Goal: Task Accomplishment & Management: Use online tool/utility

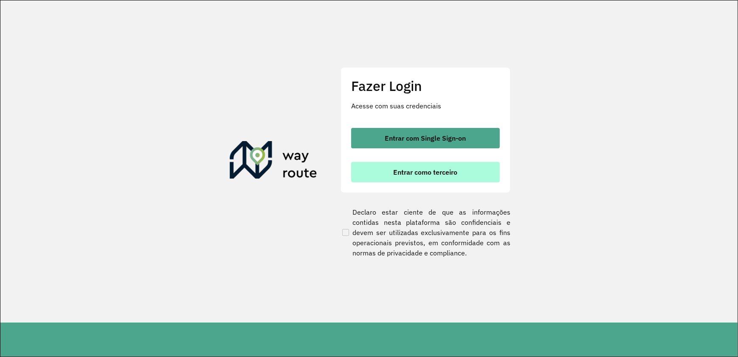
click at [435, 169] on span "Entrar como terceiro" at bounding box center [425, 172] width 64 height 7
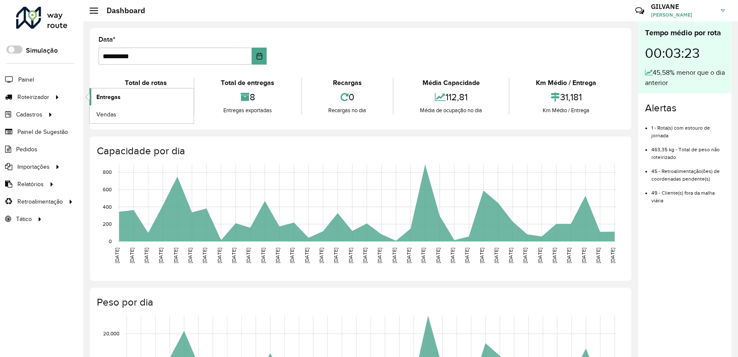
click at [101, 95] on span "Entregas" at bounding box center [108, 97] width 24 height 9
click at [44, 93] on span "Roteirizador" at bounding box center [34, 97] width 34 height 9
click at [101, 90] on link "Entregas" at bounding box center [142, 96] width 104 height 17
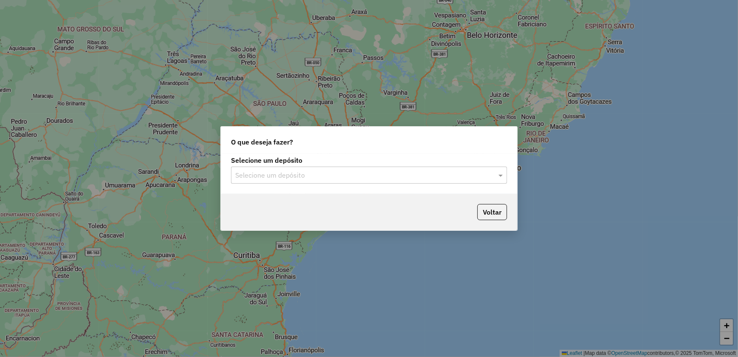
click at [337, 176] on input "text" at bounding box center [360, 175] width 250 height 10
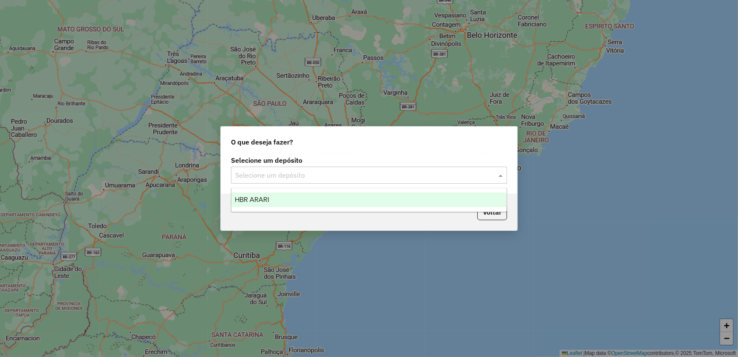
click at [320, 205] on div "HBR ARARI" at bounding box center [368, 199] width 275 height 14
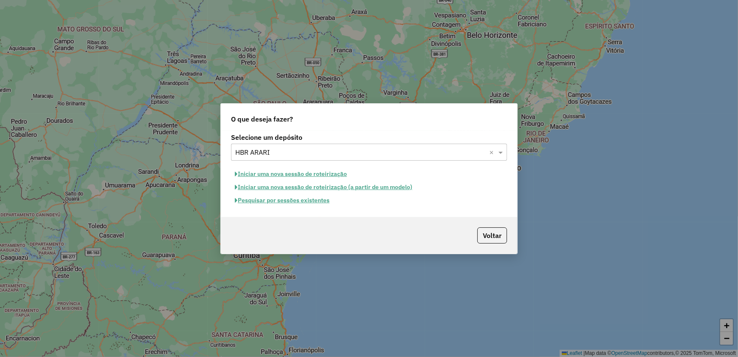
click at [310, 176] on button "Iniciar uma nova sessão de roteirização" at bounding box center [291, 173] width 120 height 13
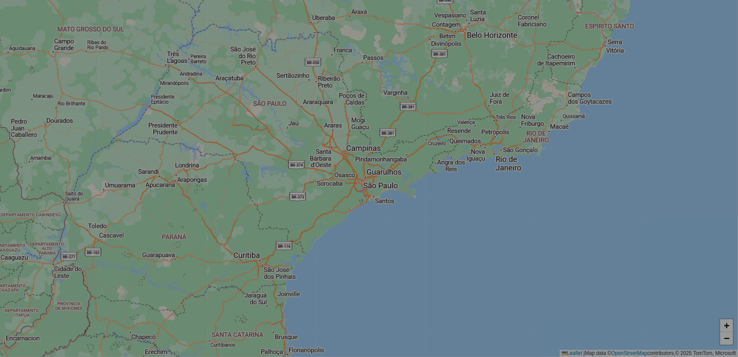
select select "*"
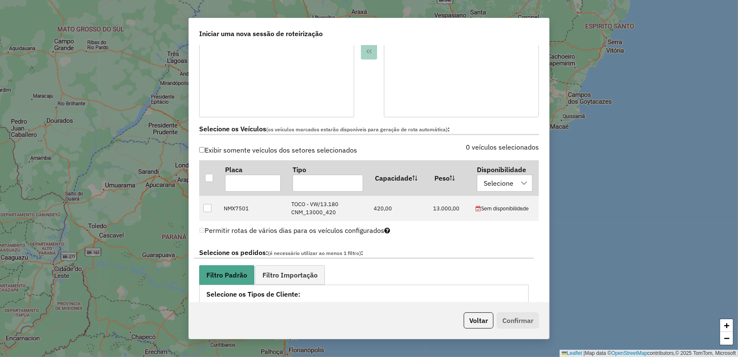
scroll to position [231, 0]
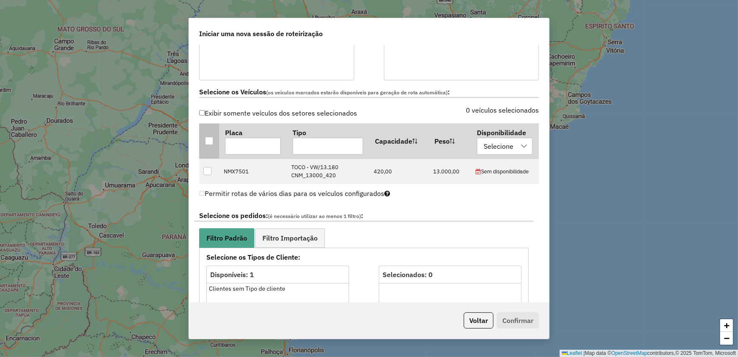
click at [208, 142] on div at bounding box center [209, 141] width 8 height 8
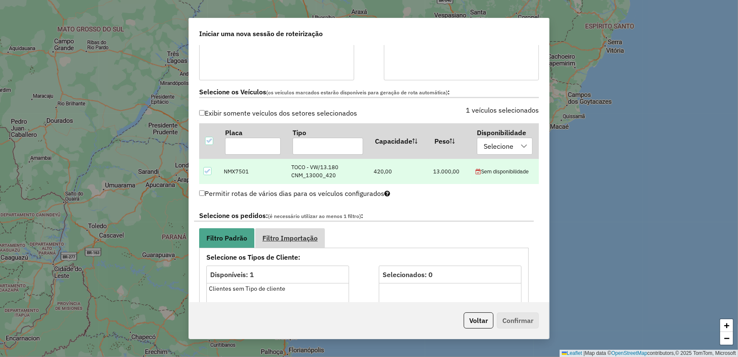
click at [292, 233] on link "Filtro Importação" at bounding box center [290, 237] width 70 height 19
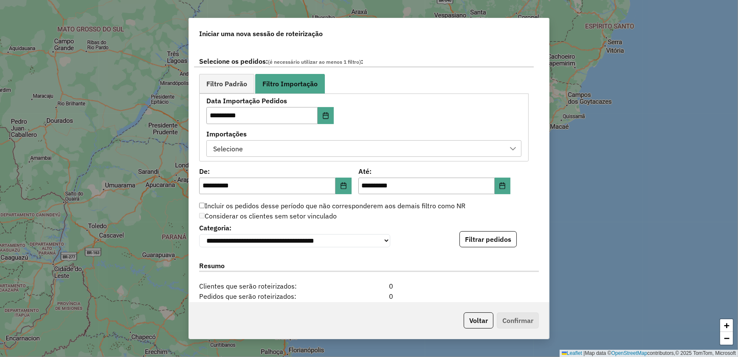
scroll to position [386, 0]
click at [363, 135] on label "Importações" at bounding box center [363, 133] width 315 height 10
click at [360, 150] on div "Selecione" at bounding box center [357, 148] width 295 height 16
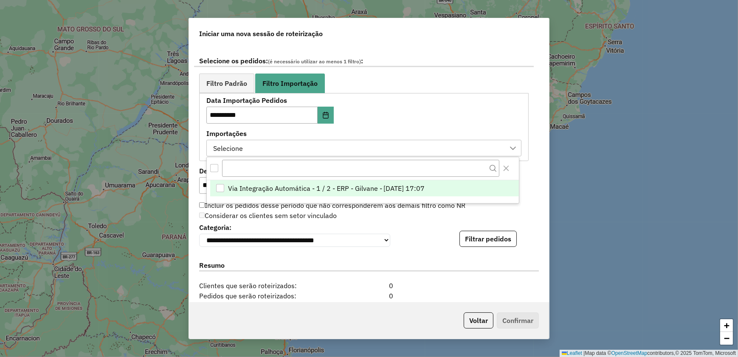
click at [283, 186] on span "Via Integração Automática - 1 / 2 - ERP - Gilvane - [DATE] 17:07" at bounding box center [326, 188] width 197 height 10
click at [472, 238] on button "Filtrar pedidos" at bounding box center [487, 238] width 57 height 16
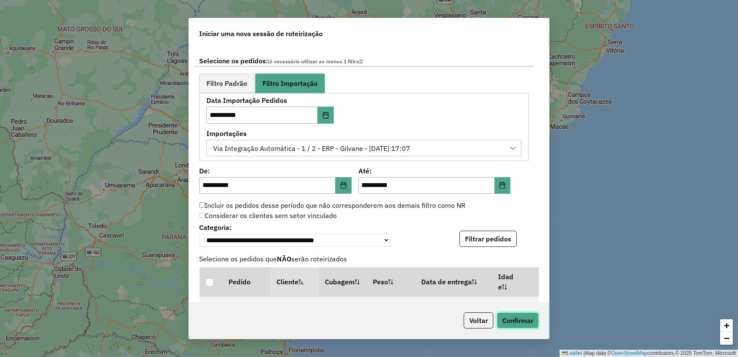
click at [521, 319] on button "Confirmar" at bounding box center [518, 320] width 42 height 16
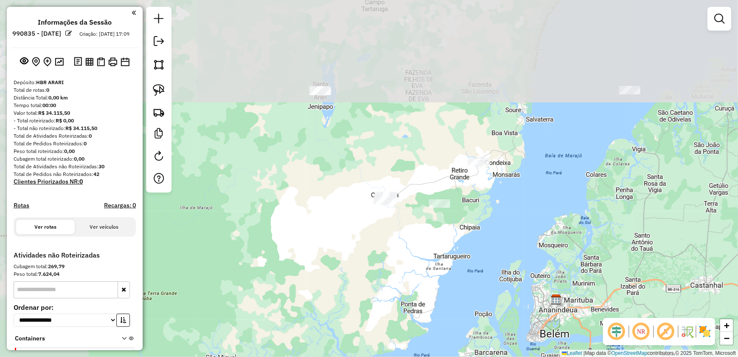
drag, startPoint x: 214, startPoint y: 122, endPoint x: 400, endPoint y: 243, distance: 222.3
click at [400, 243] on div "Janela de atendimento Grade de atendimento Capacidade Transportadoras Veículos …" at bounding box center [369, 178] width 738 height 357
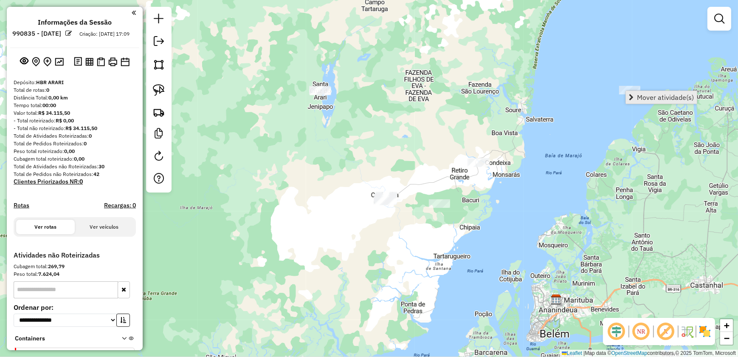
click at [655, 102] on link "Mover atividade(s)" at bounding box center [661, 97] width 71 height 13
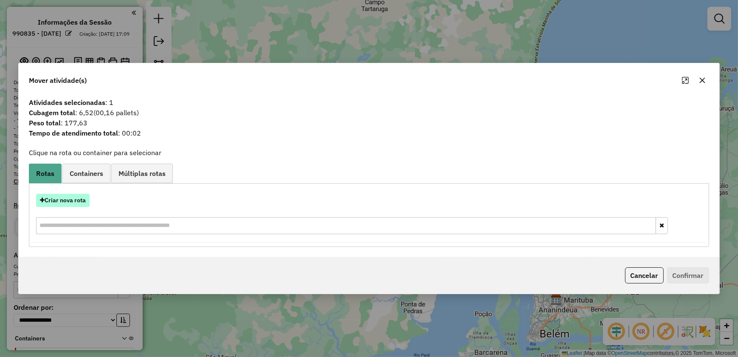
click at [62, 204] on button "Criar nova rota" at bounding box center [62, 200] width 53 height 13
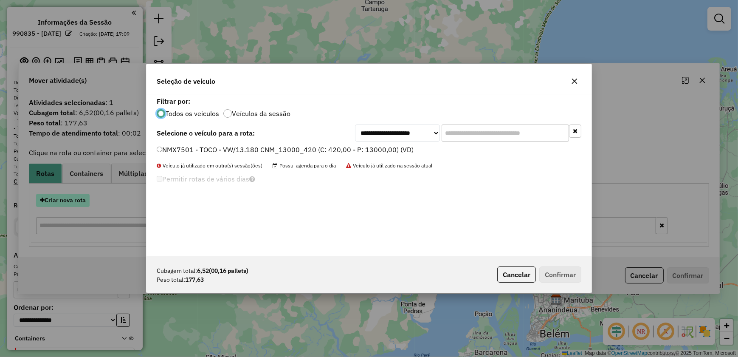
scroll to position [4, 3]
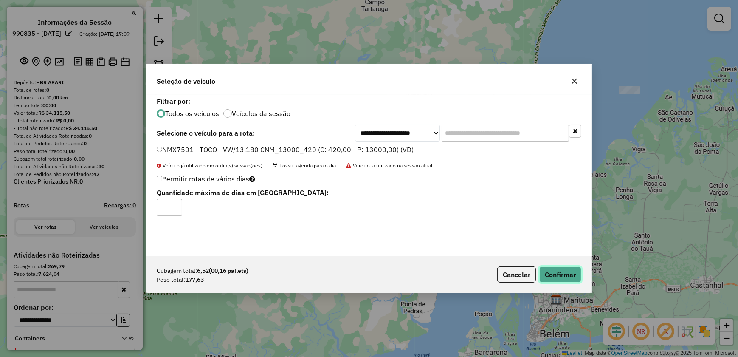
click at [559, 276] on button "Confirmar" at bounding box center [560, 274] width 42 height 16
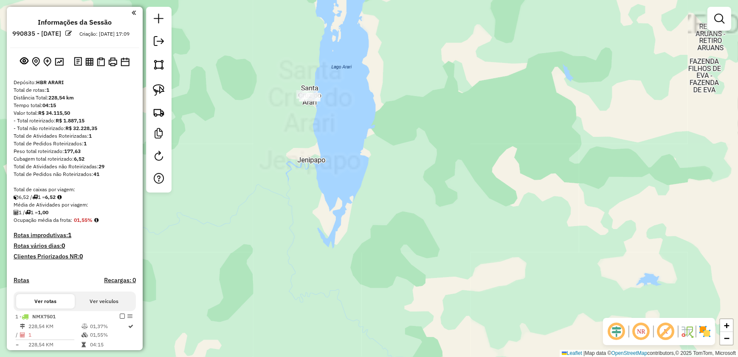
drag, startPoint x: 323, startPoint y: 88, endPoint x: 376, endPoint y: 124, distance: 64.0
click at [376, 124] on div "Janela de atendimento Grade de atendimento Capacidade Transportadoras Veículos …" at bounding box center [369, 178] width 738 height 357
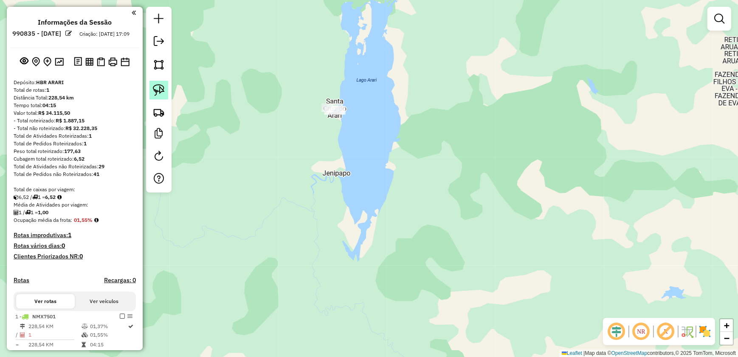
click at [157, 90] on img at bounding box center [159, 90] width 12 height 12
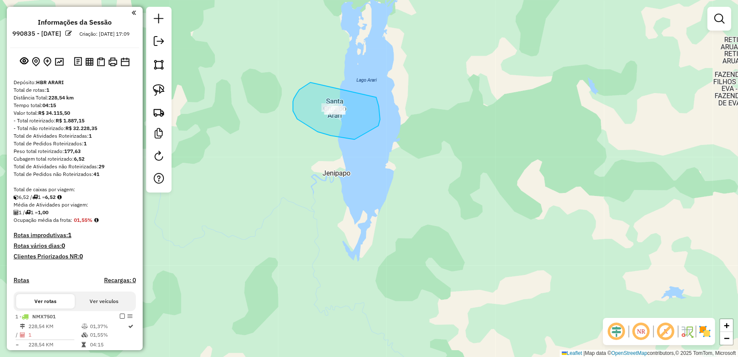
drag, startPoint x: 310, startPoint y: 82, endPoint x: 374, endPoint y: 94, distance: 65.1
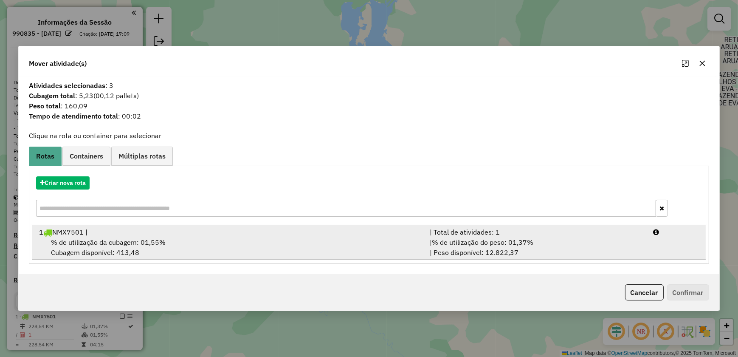
click at [81, 242] on span "% de utilização da cubagem: 01,55%" at bounding box center [108, 242] width 115 height 8
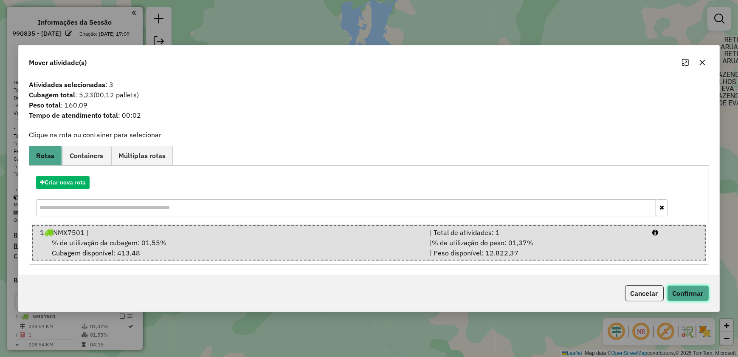
click at [689, 289] on button "Confirmar" at bounding box center [688, 293] width 42 height 16
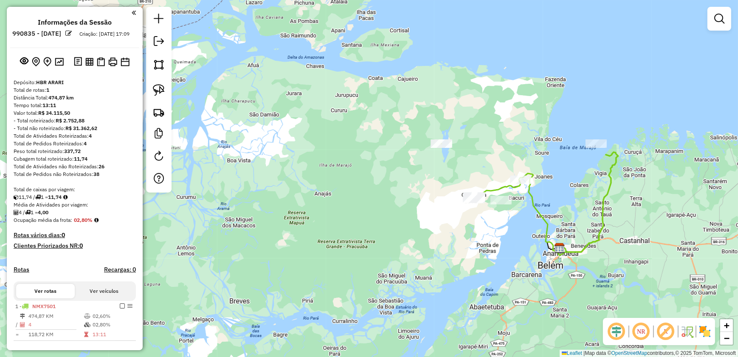
drag, startPoint x: 562, startPoint y: 271, endPoint x: 484, endPoint y: 158, distance: 137.0
click at [484, 158] on icon at bounding box center [529, 199] width 177 height 112
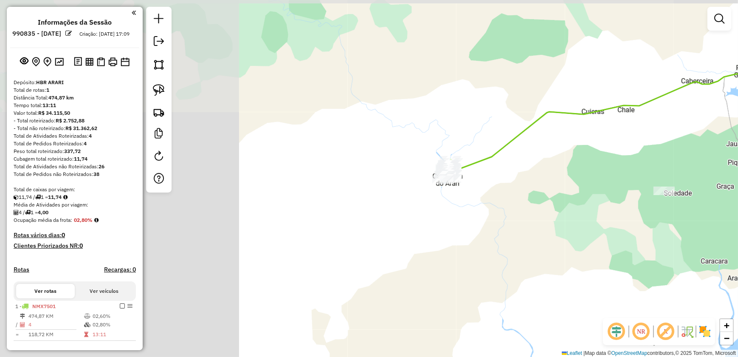
drag, startPoint x: 428, startPoint y: 134, endPoint x: 680, endPoint y: 149, distance: 252.1
click at [680, 149] on div "Janela de atendimento Grade de atendimento Capacidade Transportadoras Veículos …" at bounding box center [369, 178] width 738 height 357
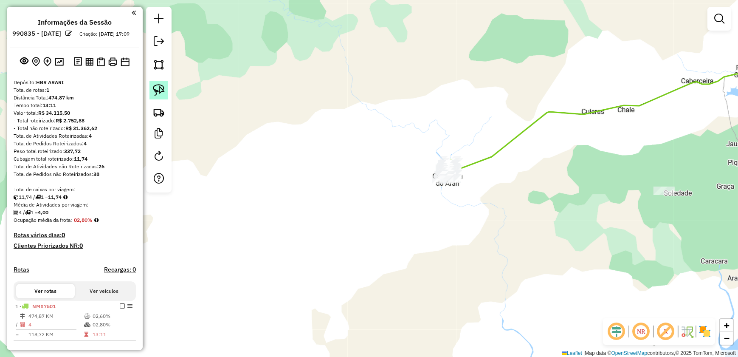
click at [157, 89] on img at bounding box center [159, 90] width 12 height 12
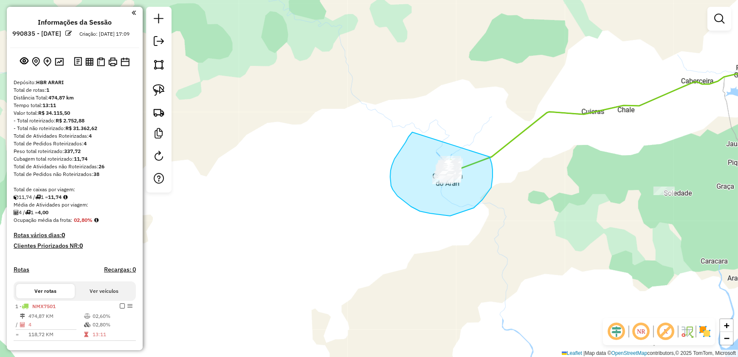
drag, startPoint x: 412, startPoint y: 132, endPoint x: 489, endPoint y: 157, distance: 81.1
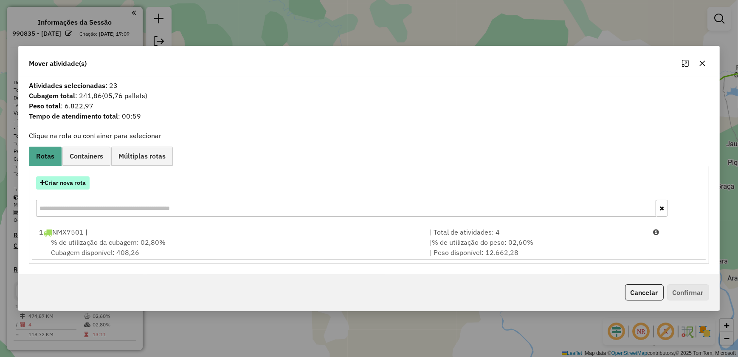
click at [60, 186] on button "Criar nova rota" at bounding box center [62, 182] width 53 height 13
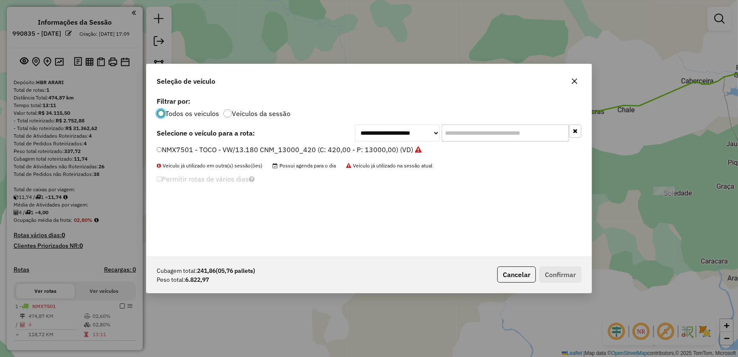
click at [163, 148] on label "NMX7501 - TOCO - VW/13.180 CNM_13000_420 (C: 420,00 - P: 13000,00) (VD)" at bounding box center [289, 149] width 265 height 10
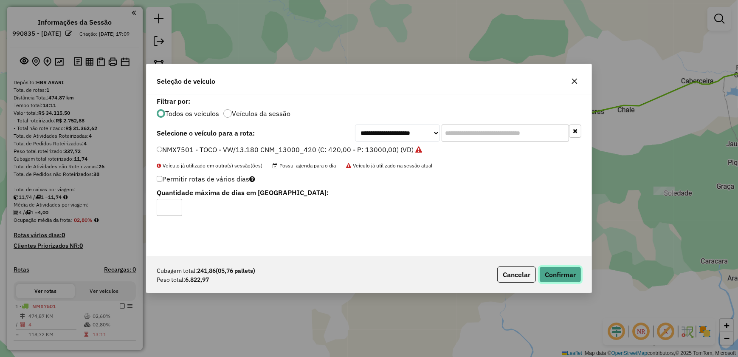
click at [565, 272] on button "Confirmar" at bounding box center [560, 274] width 42 height 16
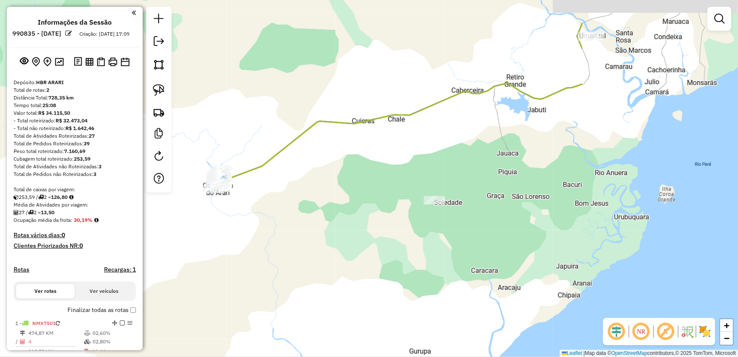
drag, startPoint x: 590, startPoint y: 220, endPoint x: 299, endPoint y: 244, distance: 292.2
click at [299, 244] on div "Janela de atendimento Grade de atendimento Capacidade Transportadoras Veículos …" at bounding box center [369, 178] width 738 height 357
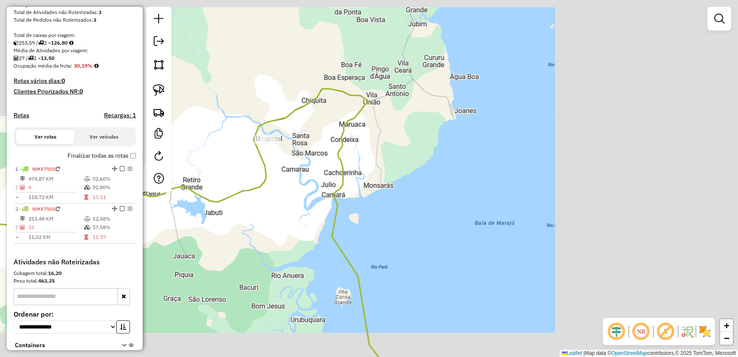
scroll to position [222, 0]
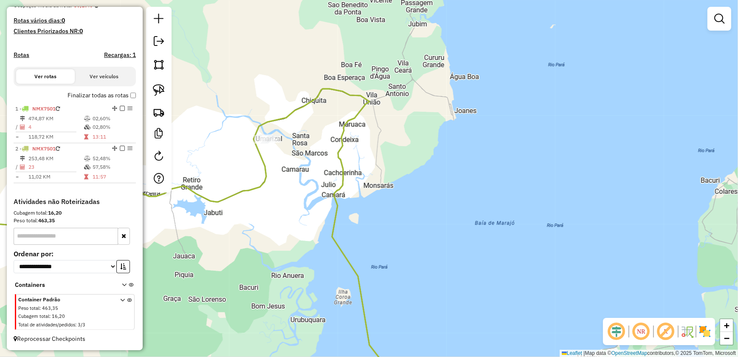
click at [120, 300] on icon at bounding box center [122, 314] width 5 height 32
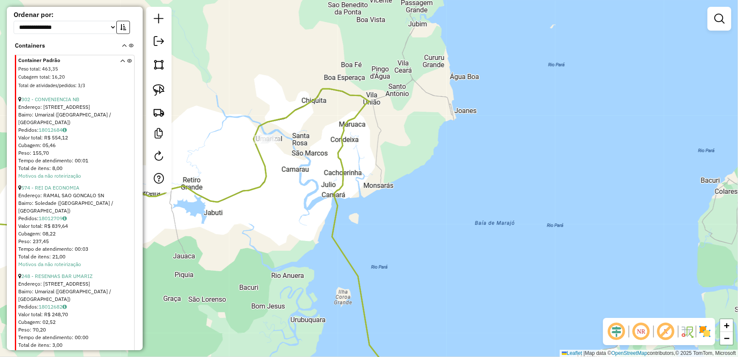
scroll to position [466, 0]
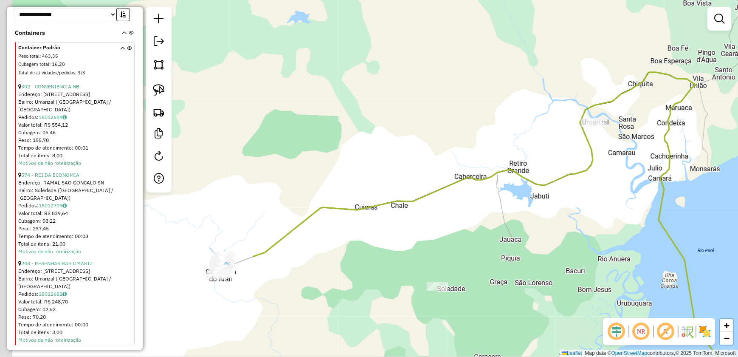
drag, startPoint x: 293, startPoint y: 188, endPoint x: 648, endPoint y: 156, distance: 356.2
click at [648, 156] on div "Janela de atendimento Grade de atendimento Capacidade Transportadoras Veículos …" at bounding box center [369, 178] width 738 height 357
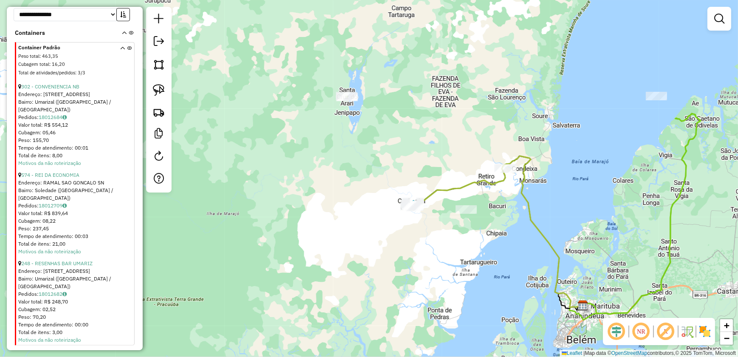
drag, startPoint x: 405, startPoint y: 138, endPoint x: 408, endPoint y: 146, distance: 8.8
click at [408, 146] on div "Janela de atendimento Grade de atendimento Capacidade Transportadoras Veículos …" at bounding box center [369, 178] width 738 height 357
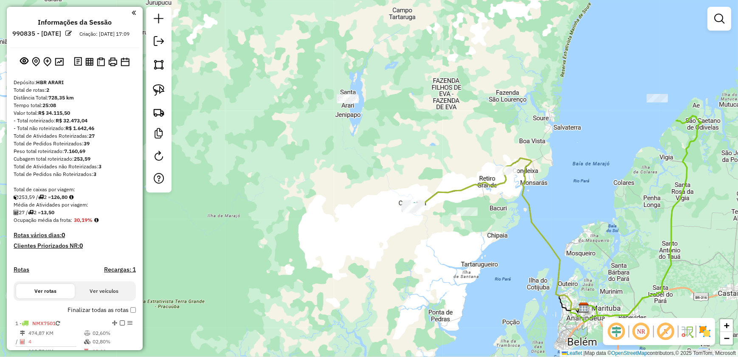
scroll to position [0, 0]
click at [110, 66] on img at bounding box center [112, 61] width 9 height 9
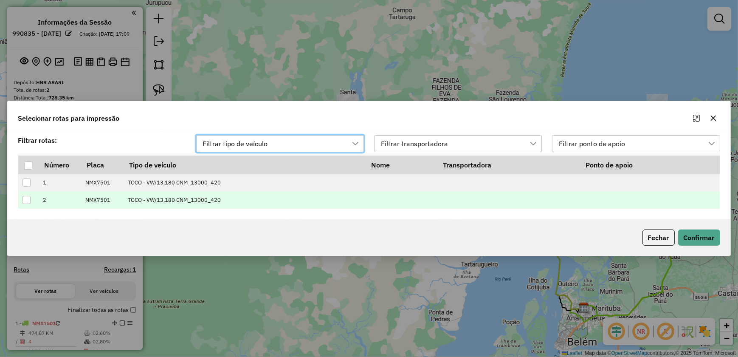
scroll to position [6, 38]
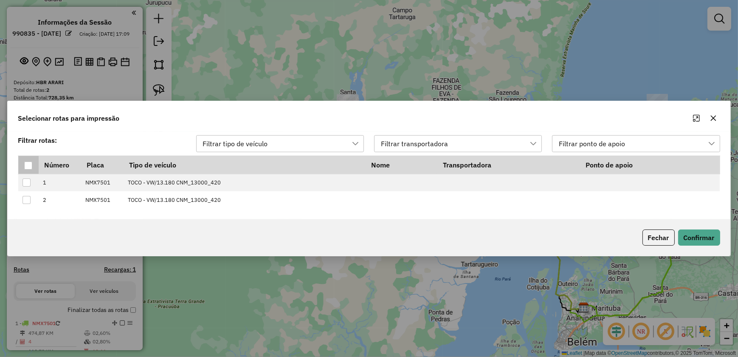
click at [26, 166] on div at bounding box center [28, 165] width 8 height 8
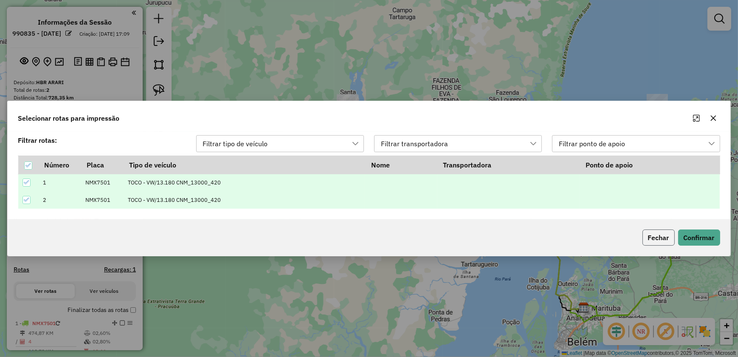
click at [661, 239] on button "Fechar" at bounding box center [658, 237] width 32 height 16
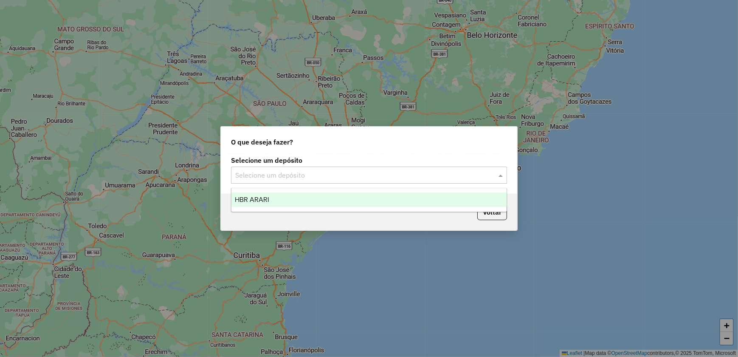
click at [343, 177] on input "text" at bounding box center [360, 175] width 250 height 10
click at [305, 201] on div "HBR ARARI" at bounding box center [368, 199] width 275 height 14
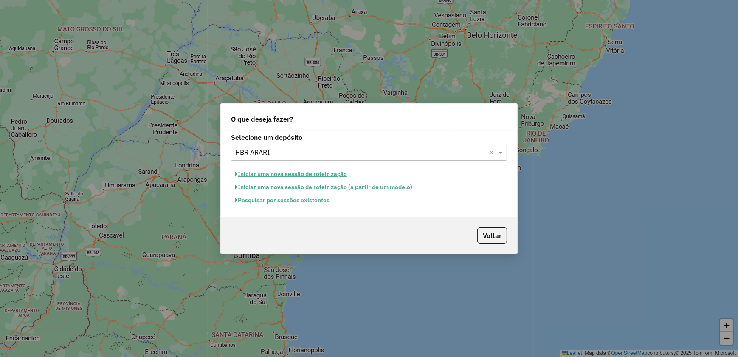
click at [303, 174] on button "Iniciar uma nova sessão de roteirização" at bounding box center [291, 173] width 120 height 13
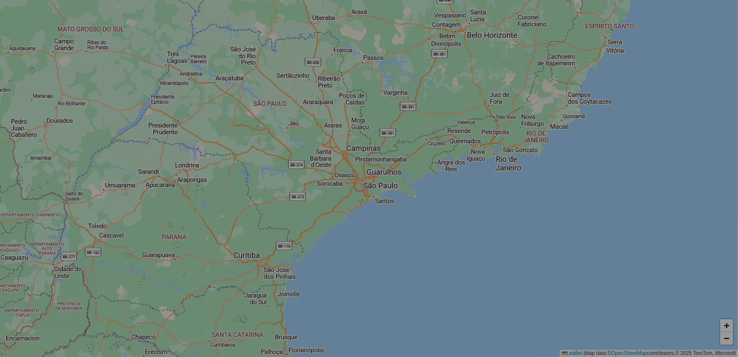
select select "*"
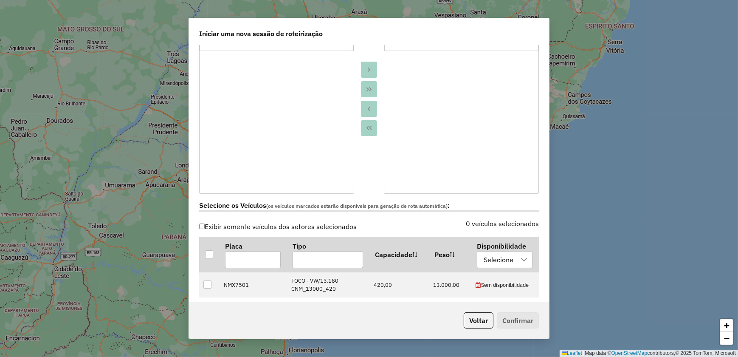
scroll to position [231, 0]
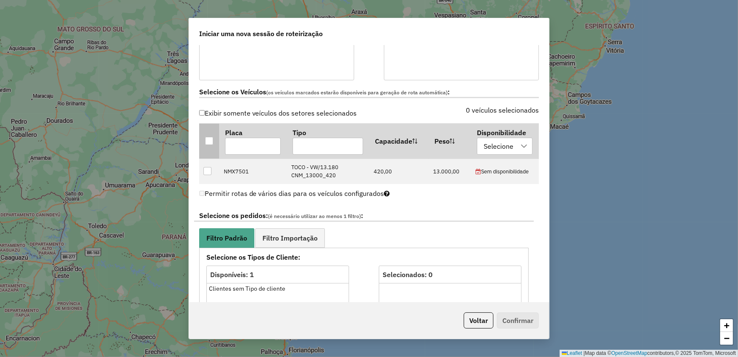
click at [207, 140] on div at bounding box center [209, 141] width 8 height 8
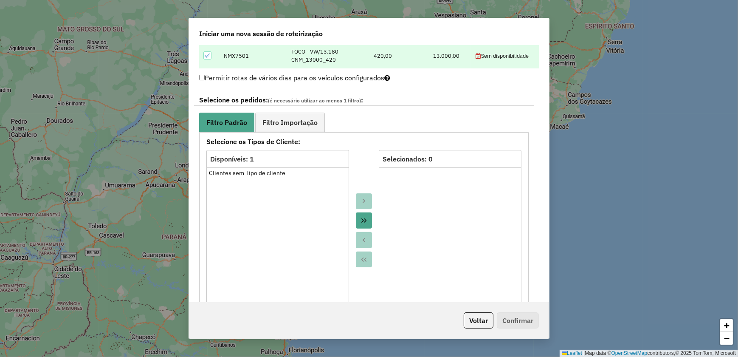
scroll to position [347, 0]
click at [284, 125] on span "Filtro Importação" at bounding box center [289, 121] width 55 height 7
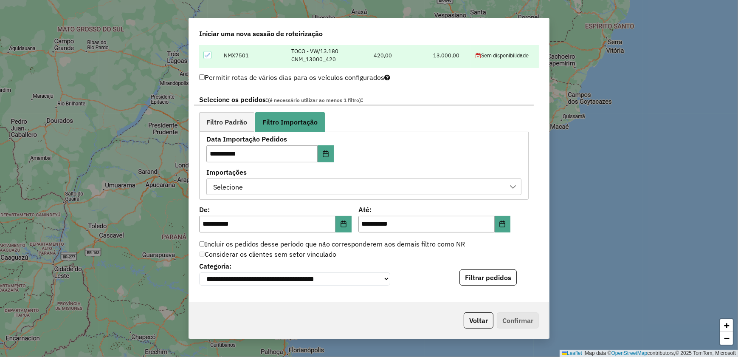
click at [261, 188] on div "Selecione" at bounding box center [357, 187] width 295 height 16
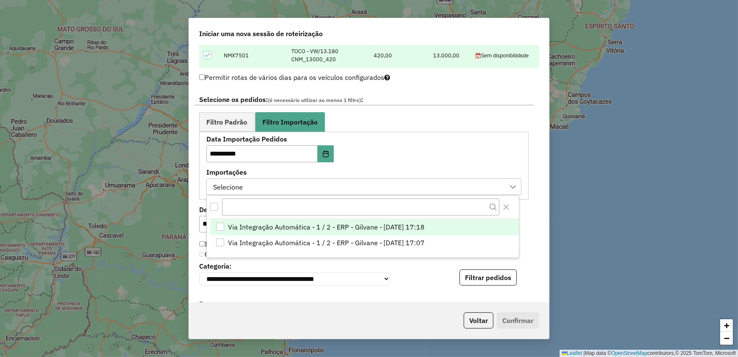
click at [221, 227] on div "Via Integração Automática - 1 / 2 - ERP - Gilvane - 18/08/2025 17:18" at bounding box center [220, 226] width 8 height 8
click at [479, 278] on button "Filtrar pedidos" at bounding box center [487, 277] width 57 height 16
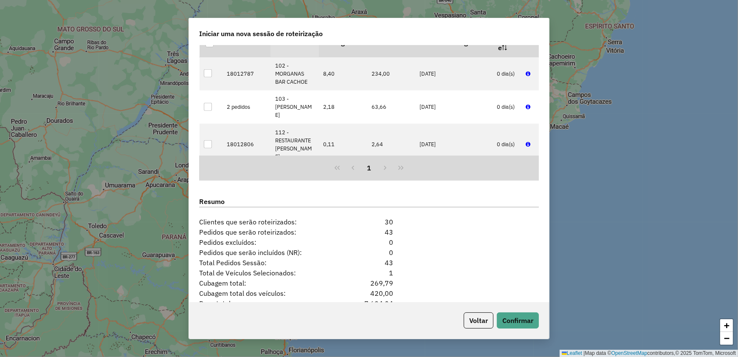
scroll to position [682, 0]
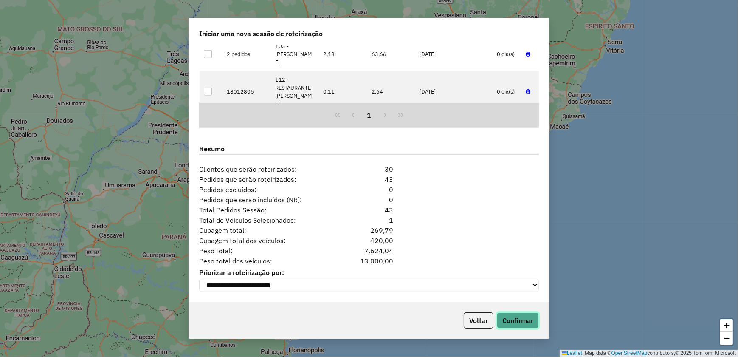
click at [522, 323] on button "Confirmar" at bounding box center [518, 320] width 42 height 16
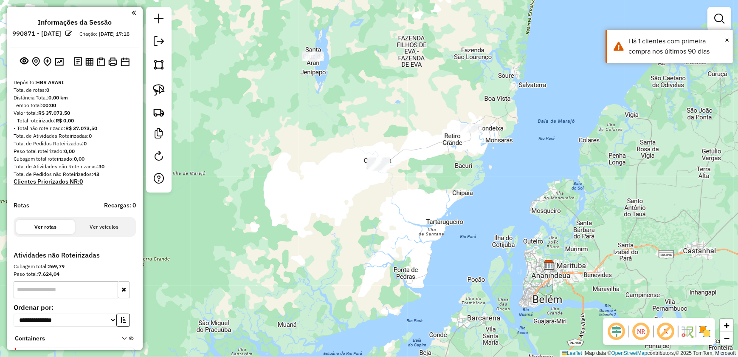
drag, startPoint x: 284, startPoint y: 123, endPoint x: 464, endPoint y: 209, distance: 199.7
click at [464, 209] on div "Janela de atendimento Grade de atendimento Capacidade Transportadoras Veículos …" at bounding box center [369, 178] width 738 height 357
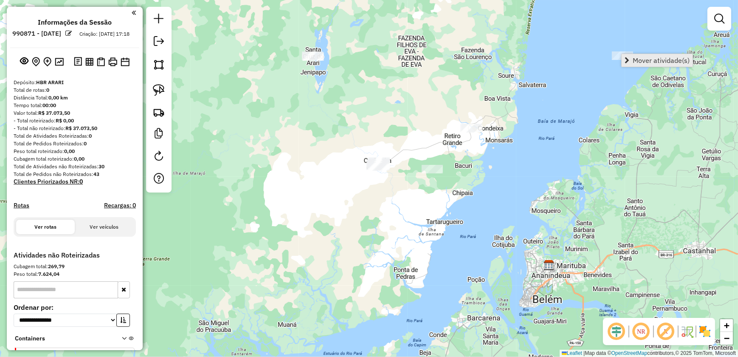
click at [643, 60] on span "Mover atividade(s)" at bounding box center [660, 60] width 57 height 7
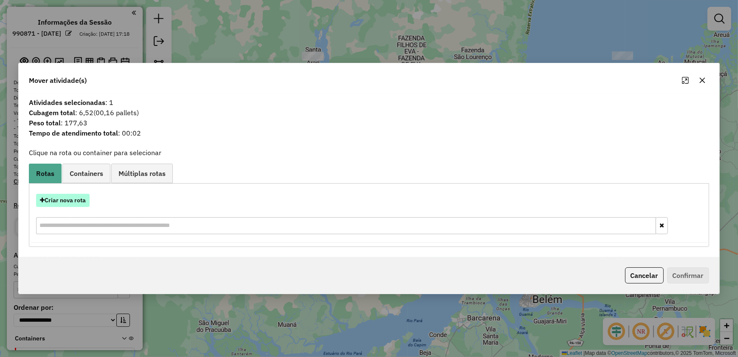
click at [75, 197] on button "Criar nova rota" at bounding box center [62, 200] width 53 height 13
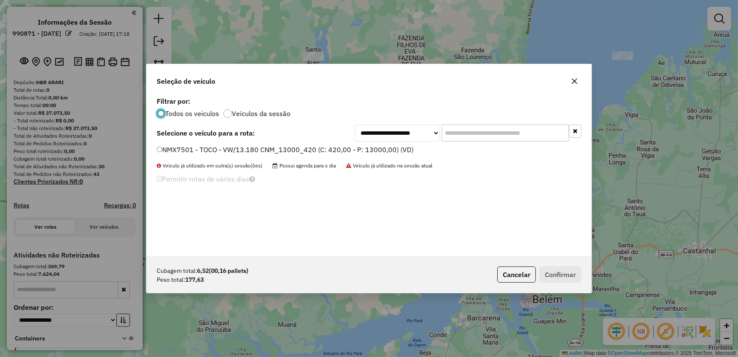
scroll to position [4, 3]
click at [170, 144] on div "**********" at bounding box center [368, 175] width 445 height 161
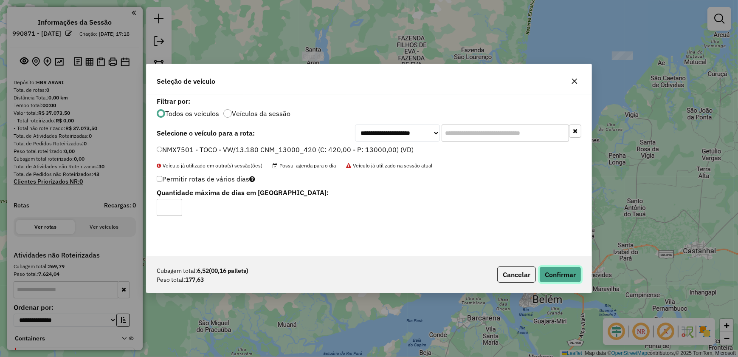
click at [556, 279] on button "Confirmar" at bounding box center [560, 274] width 42 height 16
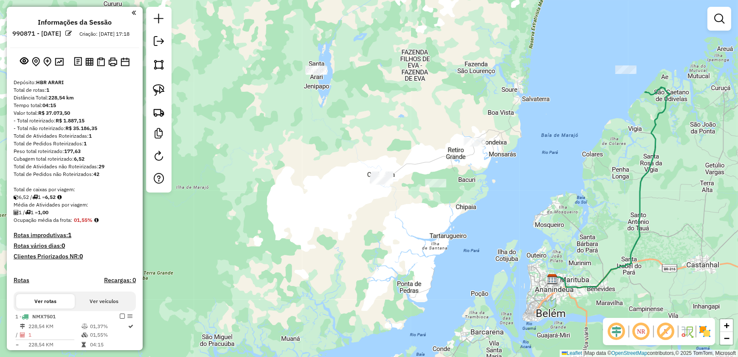
drag, startPoint x: 325, startPoint y: 87, endPoint x: 344, endPoint y: 161, distance: 77.1
click at [344, 161] on div "Janela de atendimento Grade de atendimento Capacidade Transportadoras Veículos …" at bounding box center [369, 178] width 738 height 357
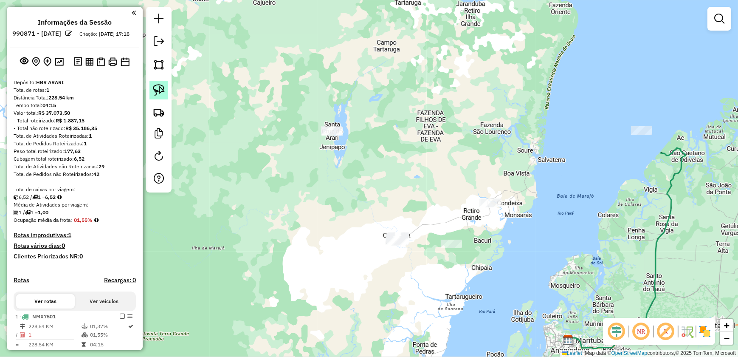
click at [156, 91] on img at bounding box center [159, 90] width 12 height 12
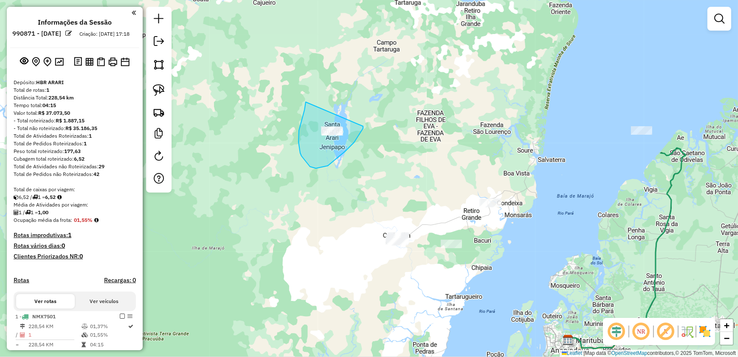
drag, startPoint x: 306, startPoint y: 102, endPoint x: 360, endPoint y: 112, distance: 55.8
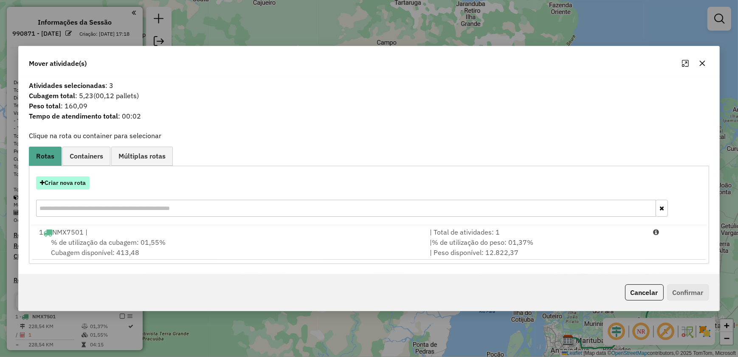
click at [68, 185] on button "Criar nova rota" at bounding box center [62, 182] width 53 height 13
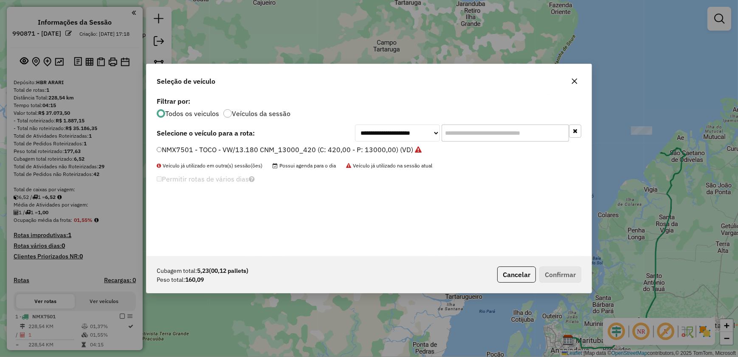
click at [160, 145] on label "NMX7501 - TOCO - VW/13.180 CNM_13000_420 (C: 420,00 - P: 13000,00) (VD)" at bounding box center [289, 149] width 265 height 10
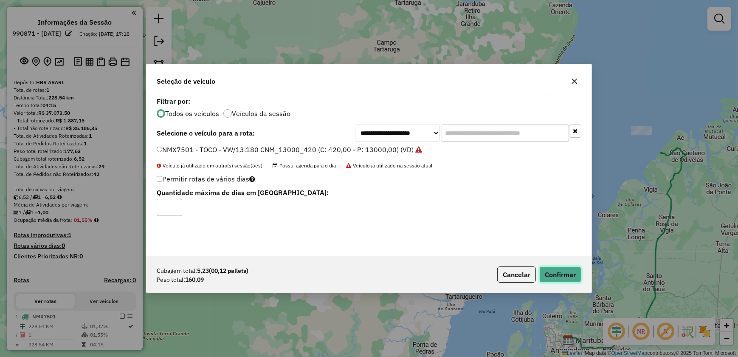
click at [564, 270] on button "Confirmar" at bounding box center [560, 274] width 42 height 16
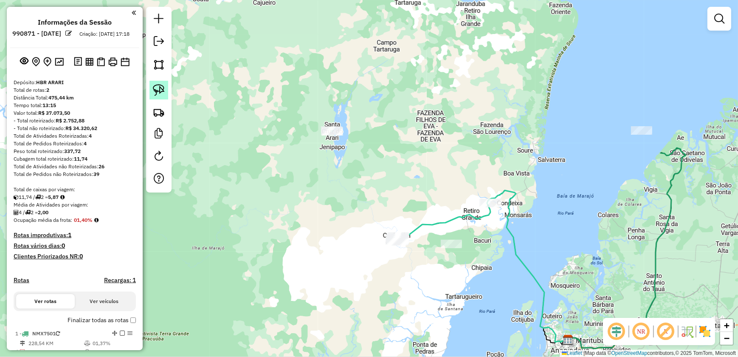
click at [160, 94] on img at bounding box center [159, 90] width 12 height 12
drag, startPoint x: 292, startPoint y: 99, endPoint x: 358, endPoint y: 123, distance: 69.7
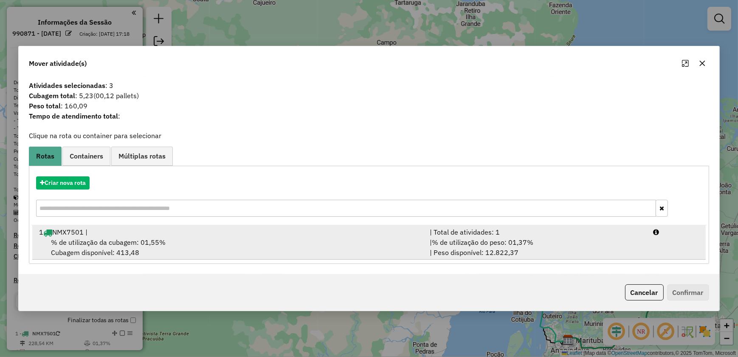
click at [127, 243] on span "% de utilização da cubagem: 01,55%" at bounding box center [108, 242] width 115 height 8
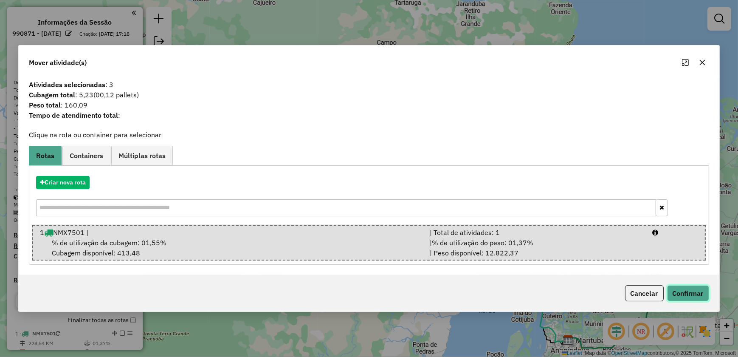
click at [693, 289] on button "Confirmar" at bounding box center [688, 293] width 42 height 16
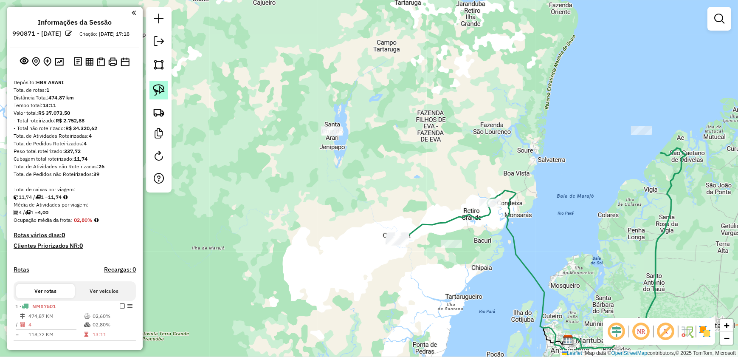
click at [157, 90] on img at bounding box center [159, 90] width 12 height 12
drag, startPoint x: 373, startPoint y: 216, endPoint x: 421, endPoint y: 225, distance: 49.2
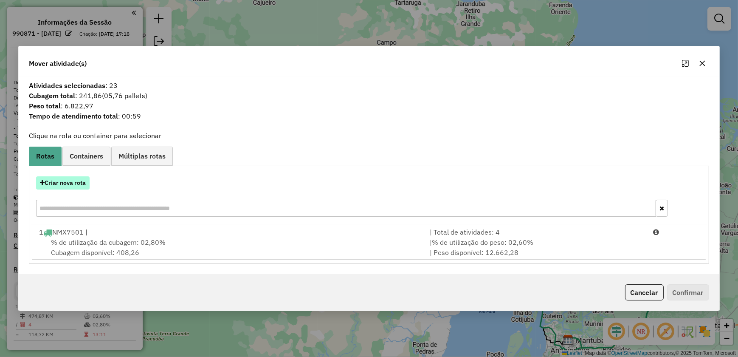
click at [73, 178] on button "Criar nova rota" at bounding box center [62, 182] width 53 height 13
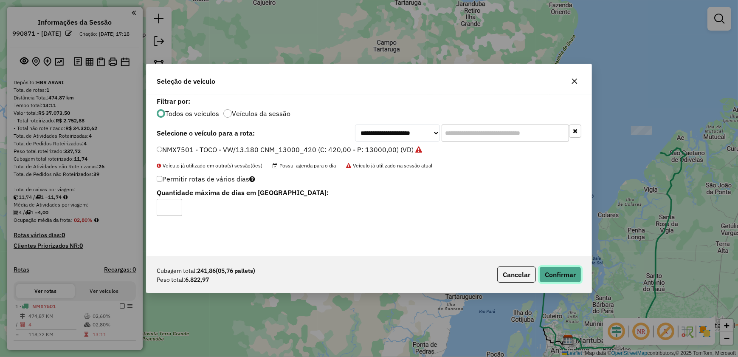
click at [580, 275] on button "Confirmar" at bounding box center [560, 274] width 42 height 16
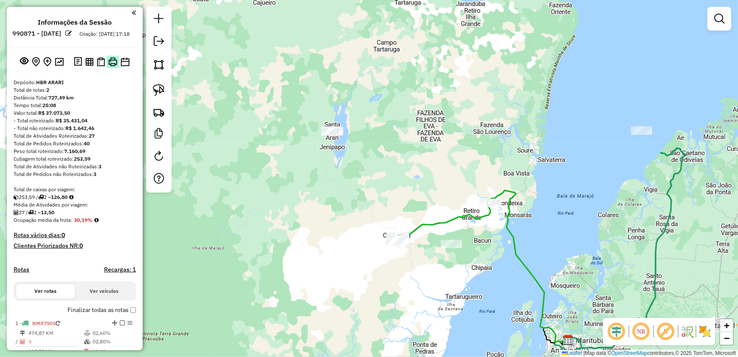
click at [111, 66] on img at bounding box center [112, 61] width 9 height 9
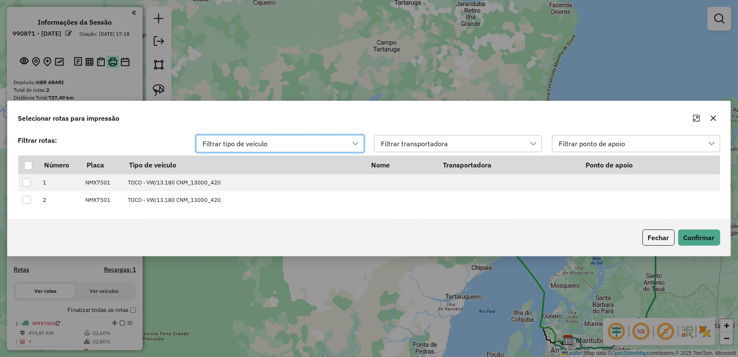
scroll to position [6, 38]
click at [29, 167] on div at bounding box center [28, 165] width 8 height 8
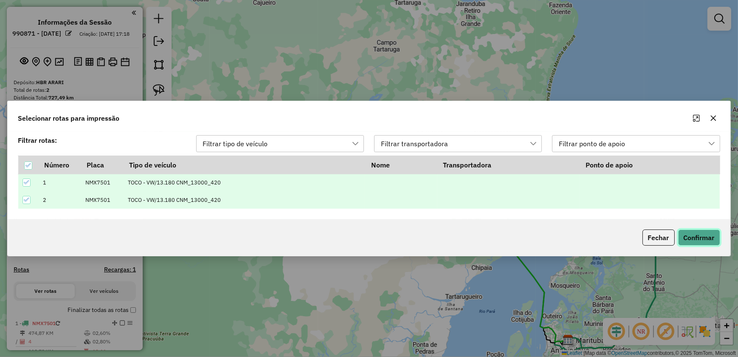
click at [711, 236] on button "Confirmar" at bounding box center [699, 237] width 42 height 16
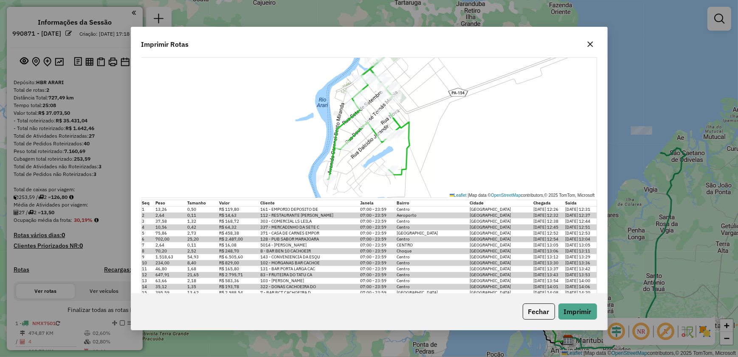
scroll to position [385, 0]
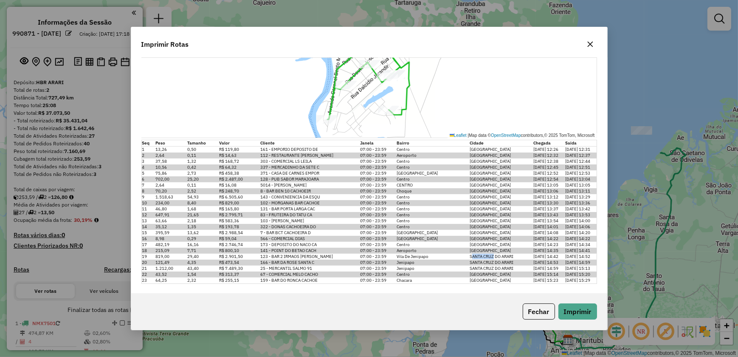
drag, startPoint x: 468, startPoint y: 255, endPoint x: 489, endPoint y: 256, distance: 21.2
click at [489, 256] on span "SANTA CRUZ DO ARARI" at bounding box center [491, 256] width 44 height 6
click at [531, 312] on button "Fechar" at bounding box center [539, 311] width 32 height 16
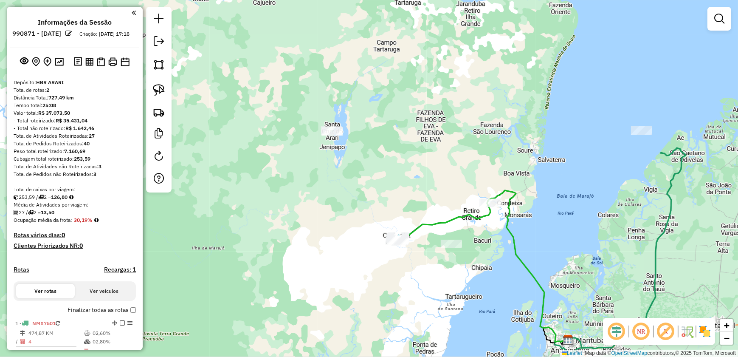
scroll to position [0, 0]
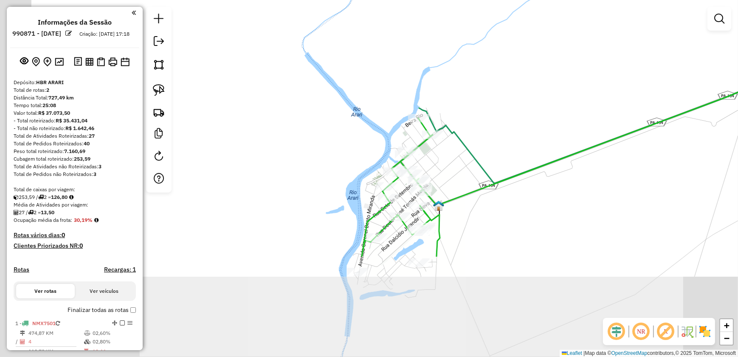
drag, startPoint x: 390, startPoint y: 270, endPoint x: 481, endPoint y: 139, distance: 159.8
click at [482, 134] on div "Janela de atendimento Grade de atendimento Capacidade Transportadoras Veículos …" at bounding box center [369, 178] width 738 height 357
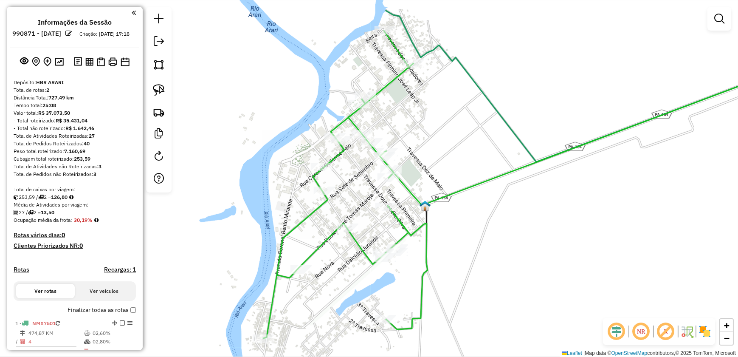
drag, startPoint x: 427, startPoint y: 241, endPoint x: 467, endPoint y: 214, distance: 48.5
click at [467, 214] on div "Janela de atendimento Grade de atendimento Capacidade Transportadoras Veículos …" at bounding box center [369, 178] width 738 height 357
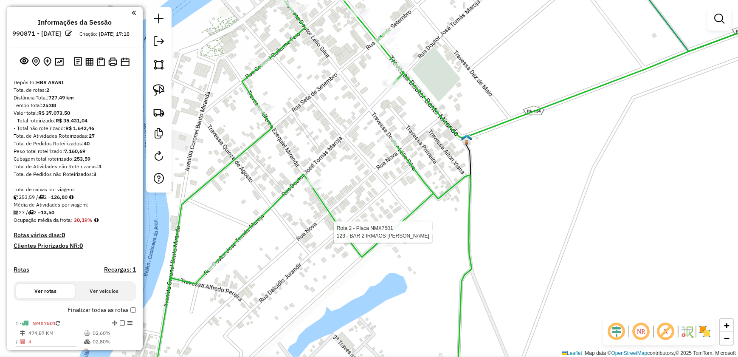
select select "**********"
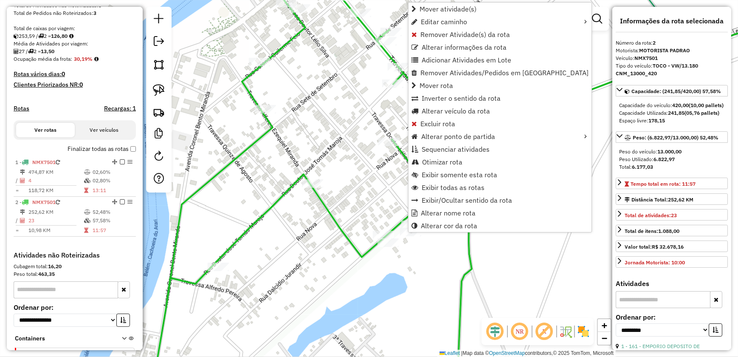
scroll to position [222, 0]
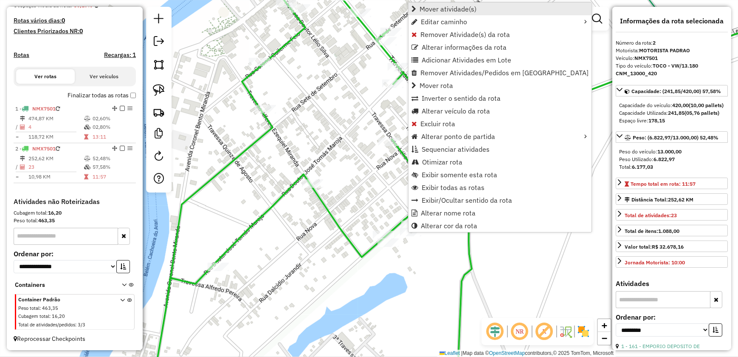
click at [438, 6] on span "Mover atividade(s)" at bounding box center [447, 9] width 57 height 7
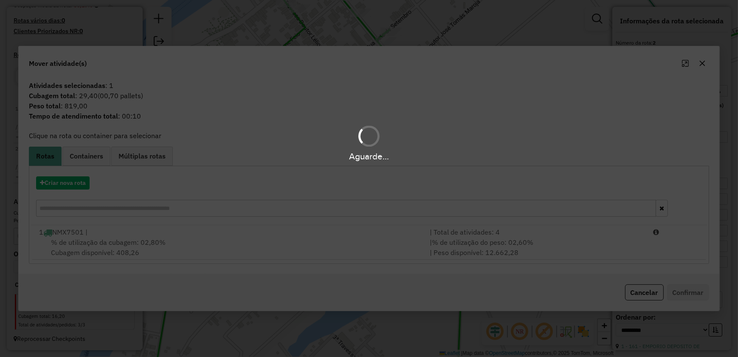
click at [197, 241] on div "Aguarde..." at bounding box center [369, 178] width 738 height 357
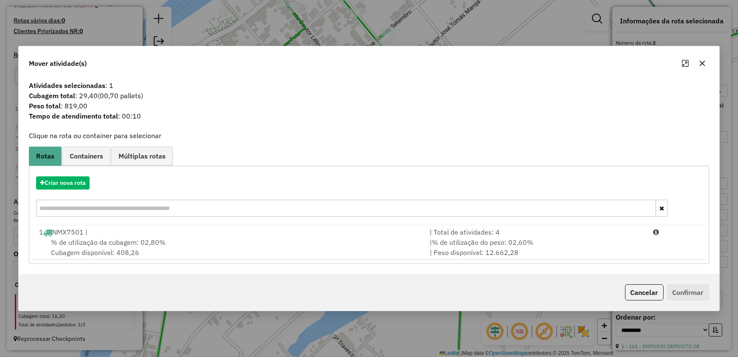
click at [197, 241] on div "% de utilização da cubagem: 02,80% Cubagem disponível: 408,26" at bounding box center [229, 247] width 390 height 20
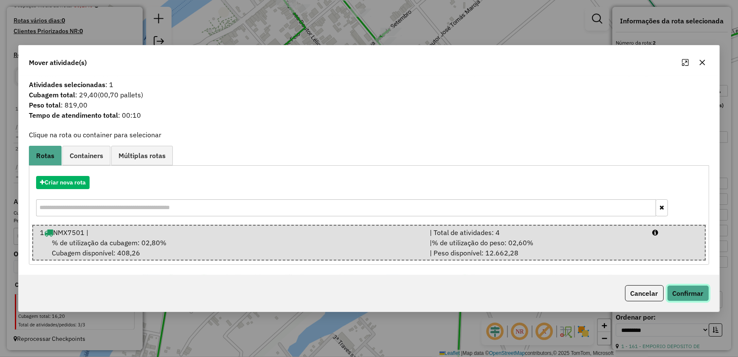
click at [694, 288] on button "Confirmar" at bounding box center [688, 293] width 42 height 16
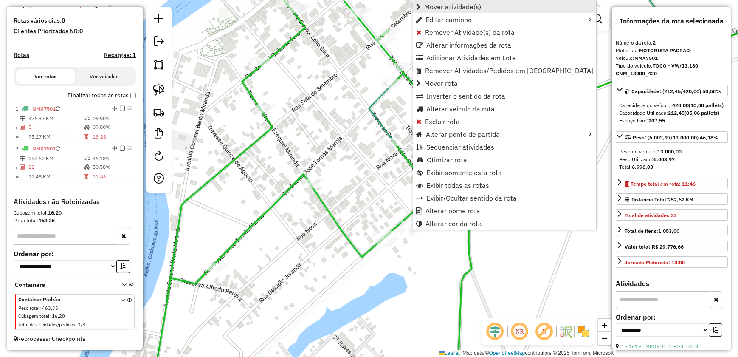
click at [448, 6] on span "Mover atividade(s)" at bounding box center [452, 6] width 57 height 7
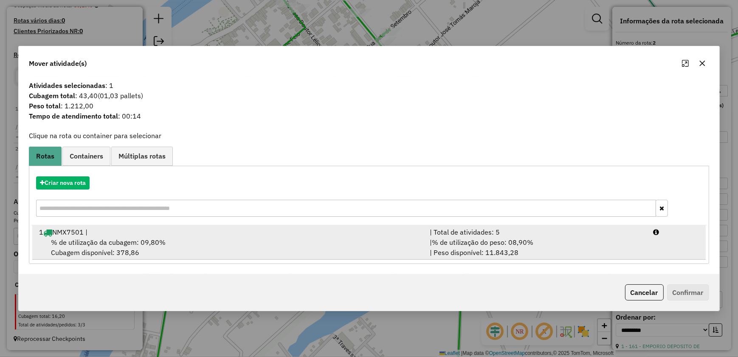
click at [171, 238] on div "% de utilização da cubagem: 09,80% Cubagem disponível: 378,86" at bounding box center [229, 247] width 390 height 20
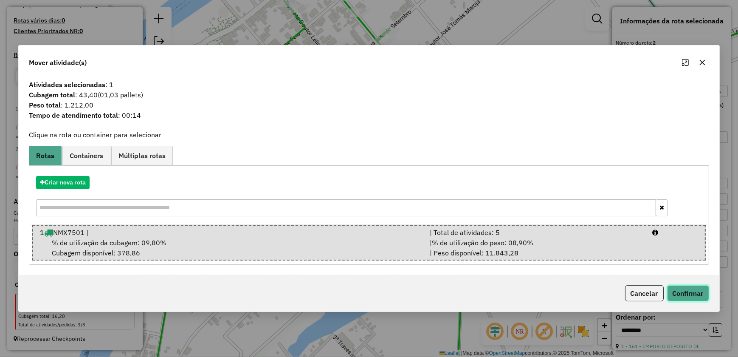
click at [697, 292] on button "Confirmar" at bounding box center [688, 293] width 42 height 16
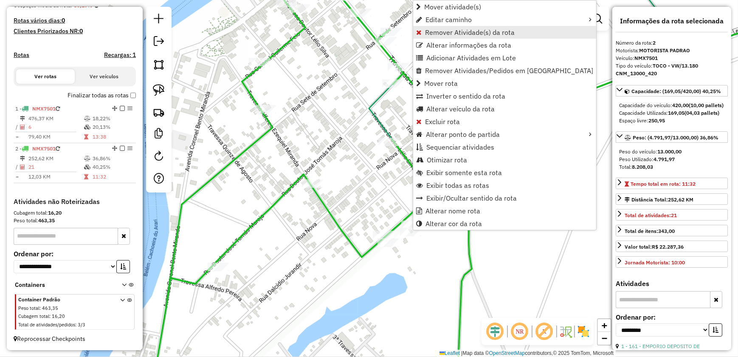
click at [458, 35] on span "Remover Atividade(s) da rota" at bounding box center [470, 32] width 90 height 7
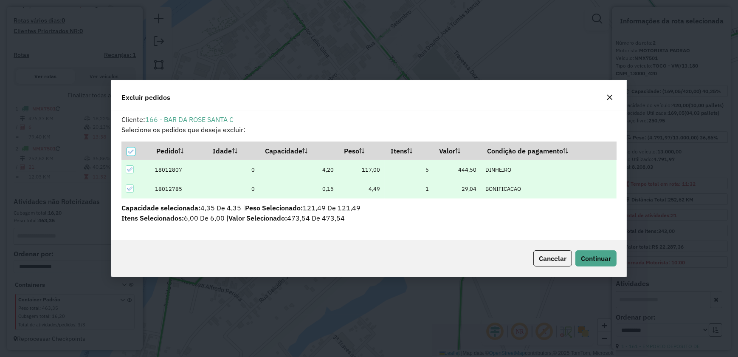
scroll to position [0, 0]
click at [595, 257] on span "Continuar" at bounding box center [596, 258] width 30 height 8
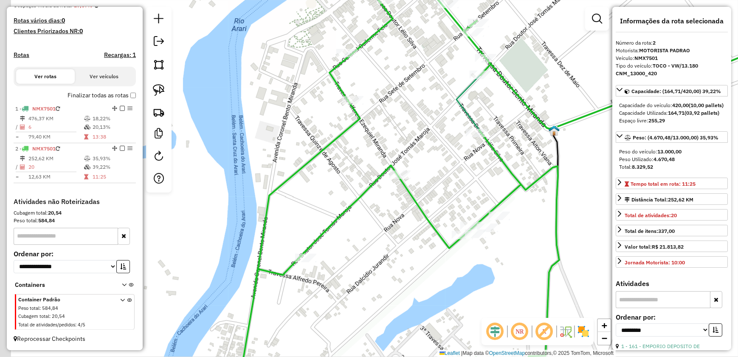
drag, startPoint x: 431, startPoint y: 134, endPoint x: 518, endPoint y: 125, distance: 87.9
click at [518, 125] on div "Janela de atendimento Grade de atendimento Capacidade Transportadoras Veículos …" at bounding box center [369, 178] width 738 height 357
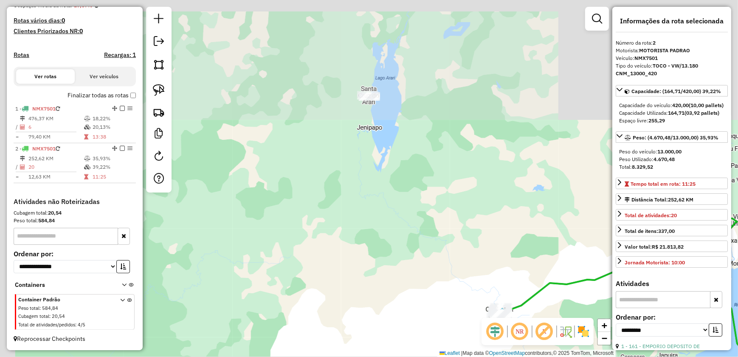
drag, startPoint x: 355, startPoint y: 80, endPoint x: 457, endPoint y: 263, distance: 209.4
click at [457, 263] on div "Janela de atendimento Grade de atendimento Capacidade Transportadoras Veículos …" at bounding box center [369, 178] width 738 height 357
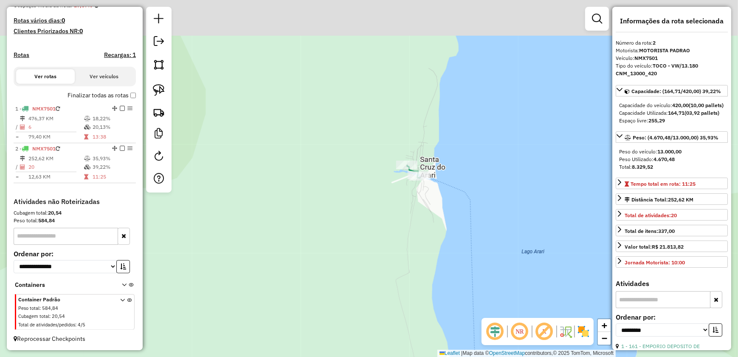
drag, startPoint x: 454, startPoint y: 83, endPoint x: 452, endPoint y: 190, distance: 107.0
click at [467, 194] on div "Janela de atendimento Grade de atendimento Capacidade Transportadoras Veículos …" at bounding box center [369, 178] width 738 height 357
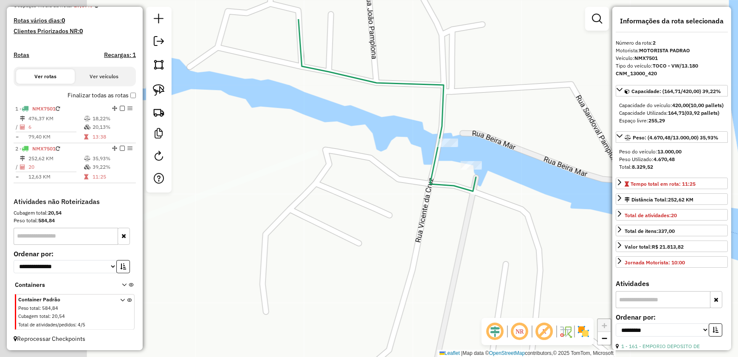
drag, startPoint x: 393, startPoint y: 110, endPoint x: 570, endPoint y: 165, distance: 185.3
click at [570, 165] on div "Janela de atendimento Grade de atendimento Capacidade Transportadoras Veículos …" at bounding box center [369, 178] width 738 height 357
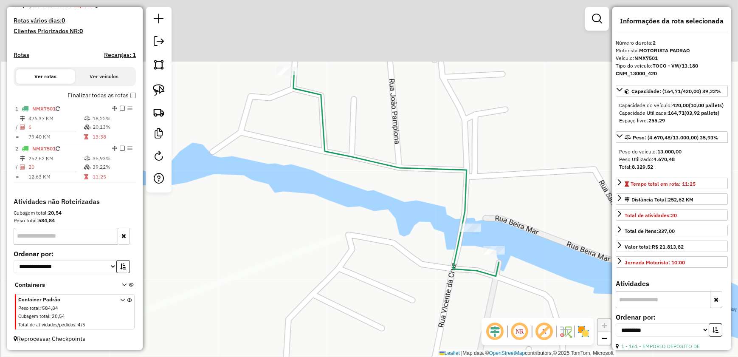
drag, startPoint x: 512, startPoint y: 109, endPoint x: 534, endPoint y: 194, distance: 87.7
click at [534, 194] on div "Janela de atendimento Grade de atendimento Capacidade Transportadoras Veículos …" at bounding box center [369, 178] width 738 height 357
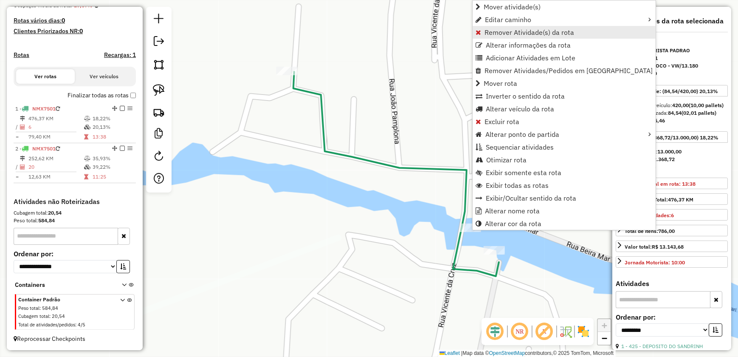
click at [511, 34] on span "Remover Atividade(s) da rota" at bounding box center [529, 32] width 90 height 7
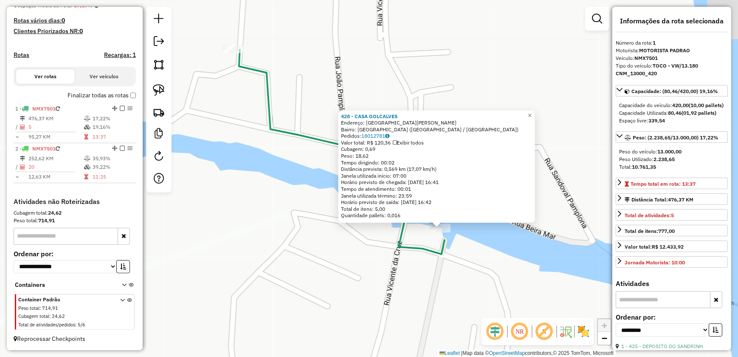
drag, startPoint x: 374, startPoint y: 207, endPoint x: 478, endPoint y: 272, distance: 122.0
click at [444, 254] on icon at bounding box center [341, 152] width 205 height 204
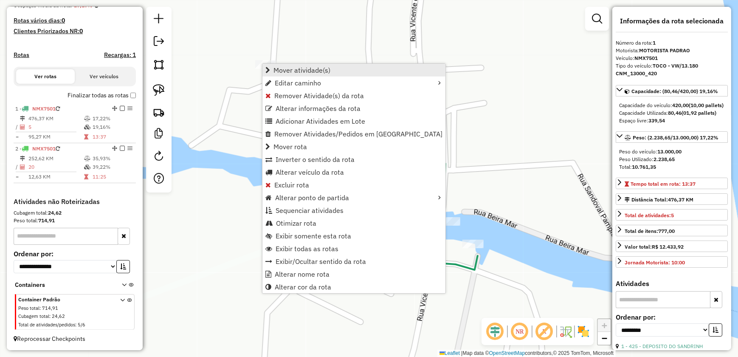
click at [284, 71] on span "Mover atividade(s)" at bounding box center [301, 70] width 57 height 7
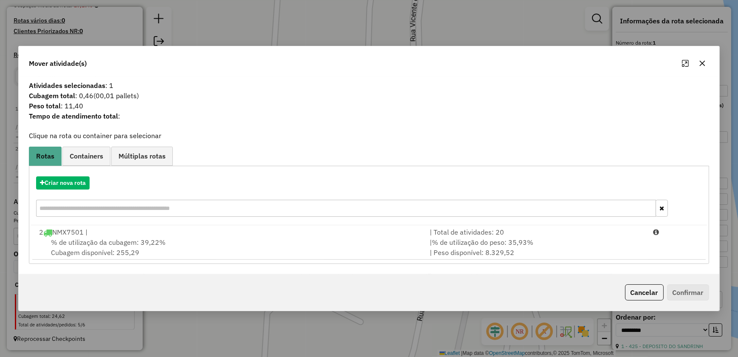
click at [230, 247] on div "% de utilização da cubagem: 39,22% Cubagem disponível: 255,29" at bounding box center [229, 247] width 390 height 20
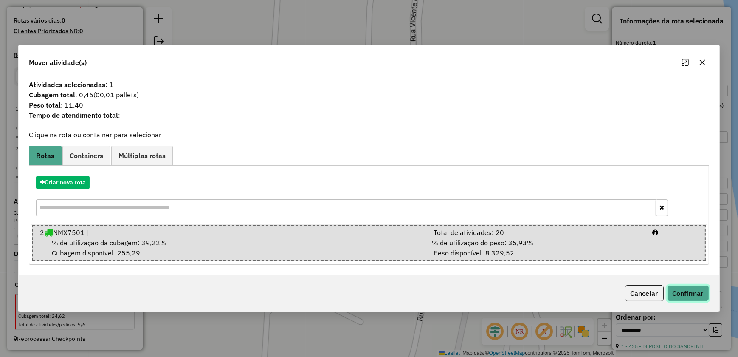
click at [701, 293] on button "Confirmar" at bounding box center [688, 293] width 42 height 16
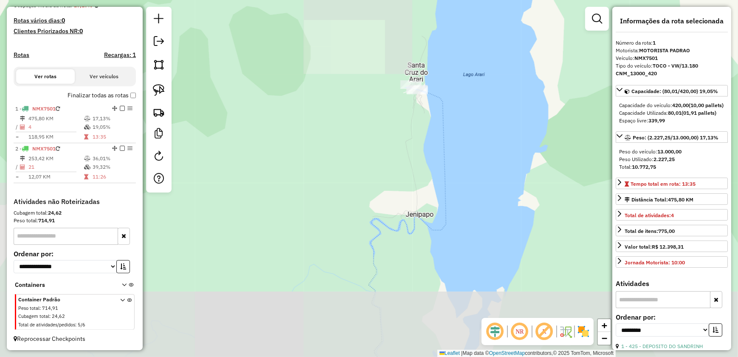
drag, startPoint x: 565, startPoint y: 289, endPoint x: 447, endPoint y: 105, distance: 218.9
click at [447, 105] on div "Janela de atendimento Grade de atendimento Capacidade Transportadoras Veículos …" at bounding box center [369, 178] width 738 height 357
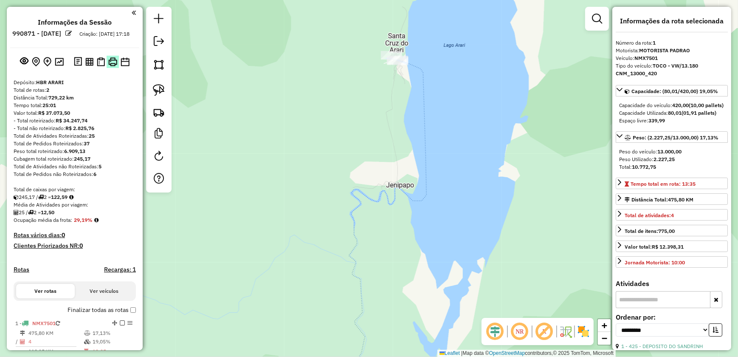
click at [108, 66] on img at bounding box center [112, 61] width 9 height 9
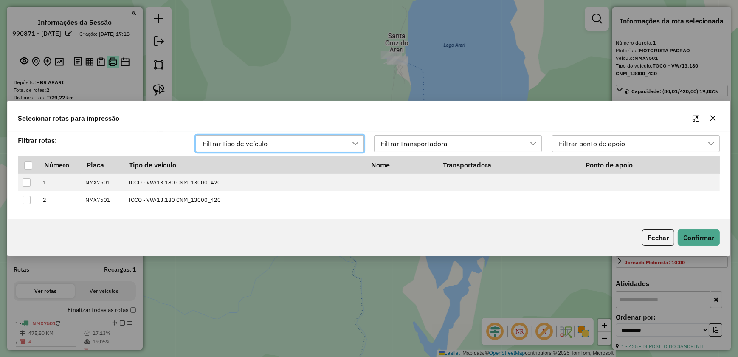
scroll to position [6, 38]
click at [28, 170] on th at bounding box center [28, 164] width 20 height 18
click at [25, 166] on div at bounding box center [28, 165] width 8 height 8
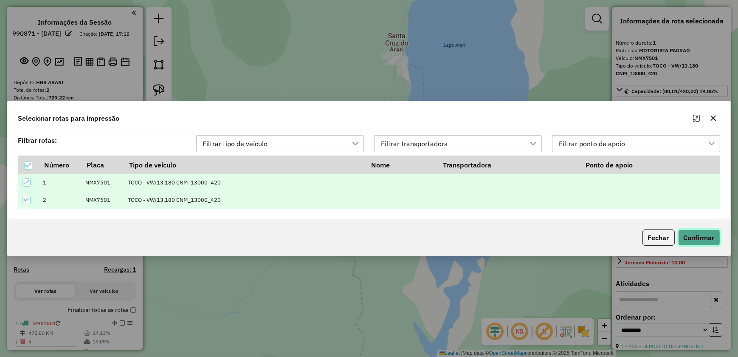
click at [705, 237] on button "Confirmar" at bounding box center [699, 237] width 42 height 16
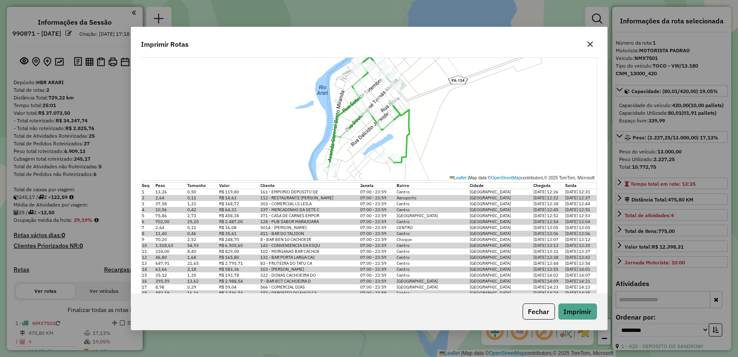
scroll to position [374, 0]
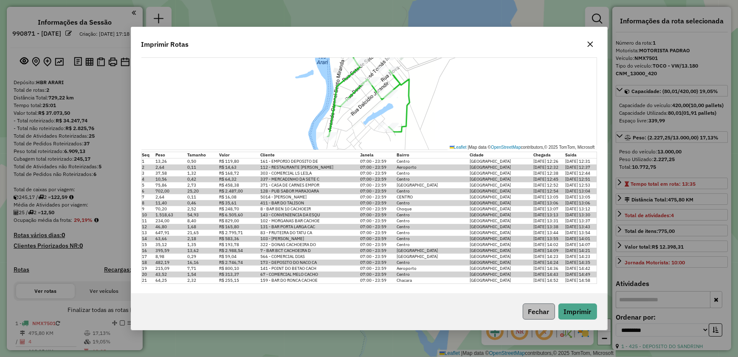
click at [541, 309] on button "Fechar" at bounding box center [539, 311] width 32 height 16
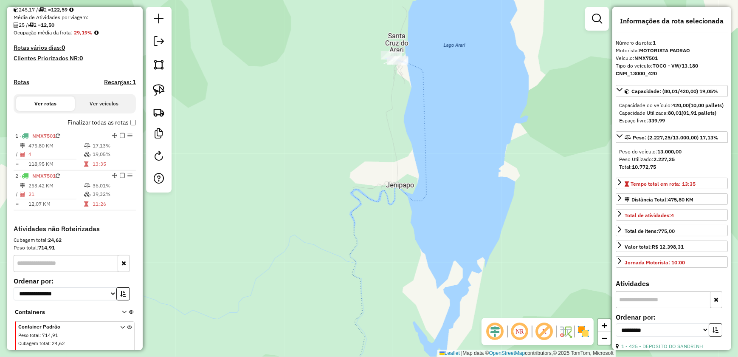
scroll to position [222, 0]
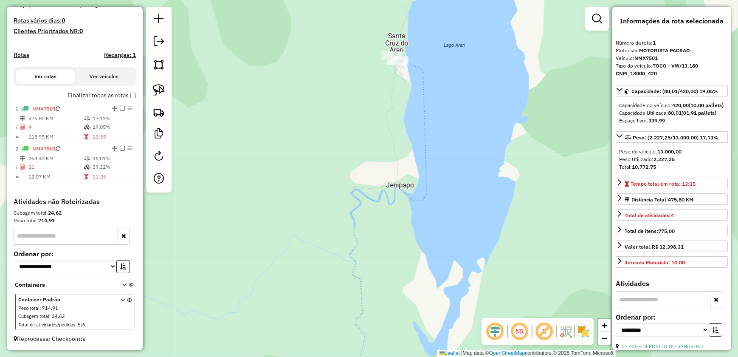
click at [120, 297] on span at bounding box center [125, 312] width 11 height 34
click at [120, 300] on icon at bounding box center [122, 314] width 5 height 32
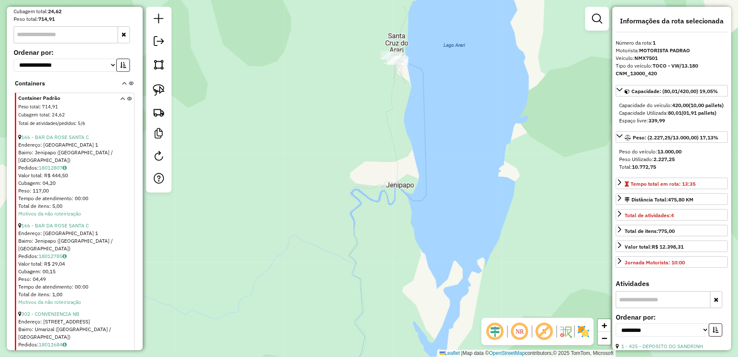
scroll to position [415, 0]
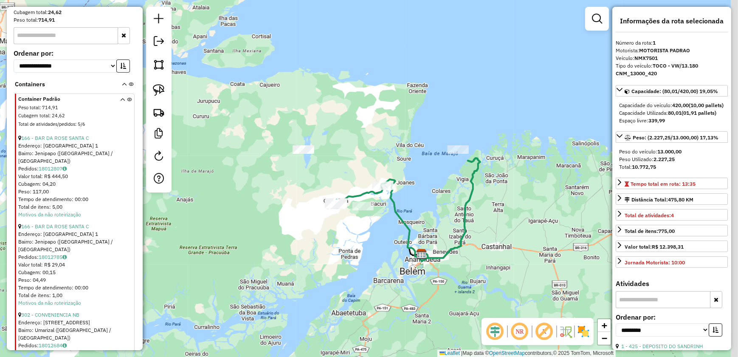
drag, startPoint x: 471, startPoint y: 251, endPoint x: 436, endPoint y: 169, distance: 89.6
click at [436, 169] on div "Janela de atendimento Grade de atendimento Capacidade Transportadoras Veículos …" at bounding box center [369, 178] width 738 height 357
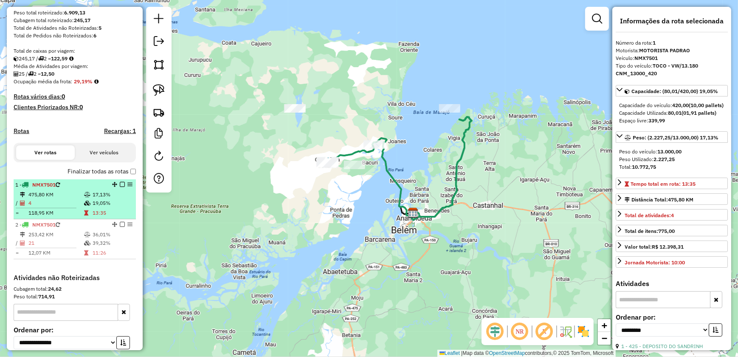
scroll to position [0, 0]
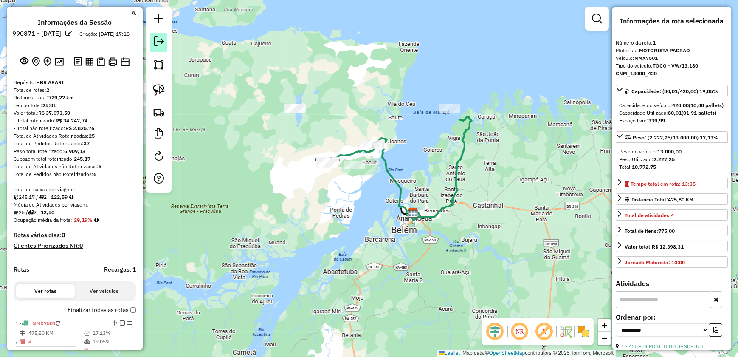
click at [157, 39] on em at bounding box center [159, 41] width 10 height 10
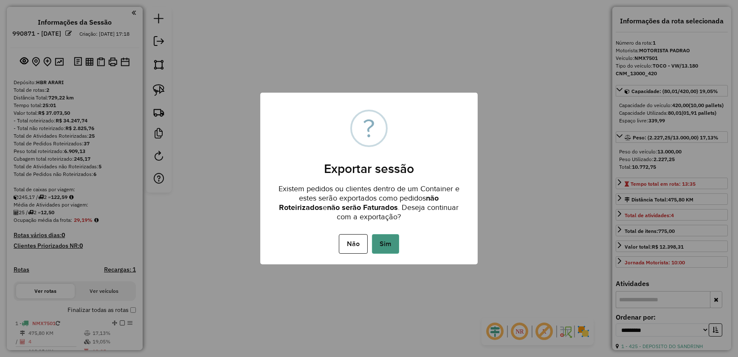
click at [388, 246] on button "Sim" at bounding box center [385, 244] width 27 height 20
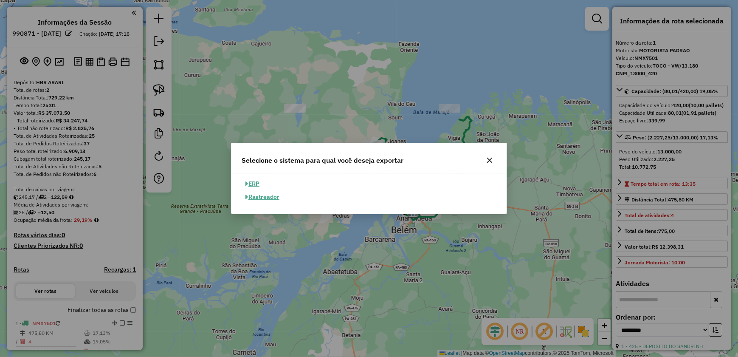
click at [252, 183] on button "ERP" at bounding box center [253, 183] width 22 height 13
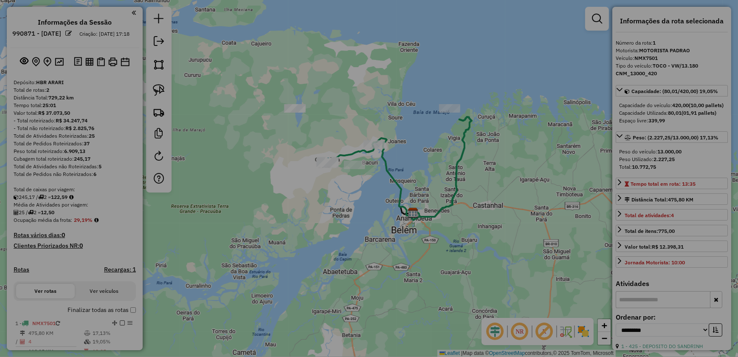
select select "**"
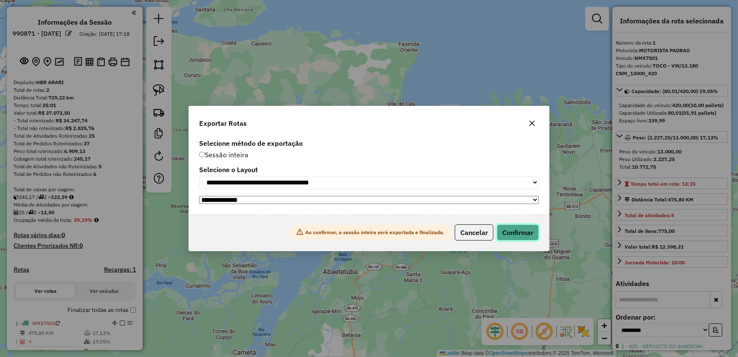
click at [531, 233] on button "Confirmar" at bounding box center [518, 232] width 42 height 16
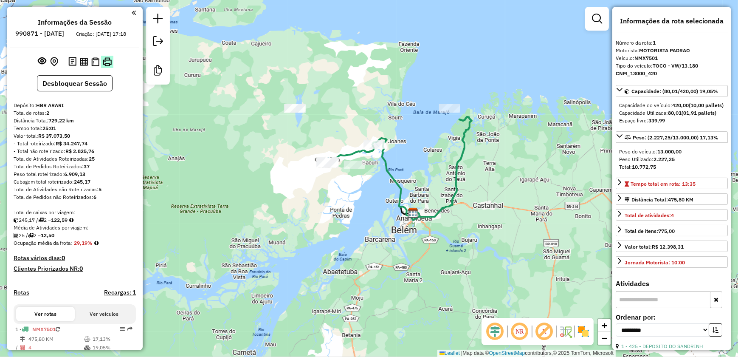
click at [109, 66] on img at bounding box center [107, 61] width 9 height 9
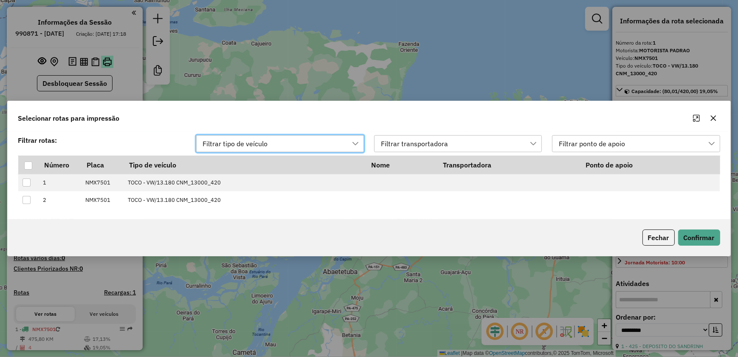
scroll to position [6, 38]
click at [32, 165] on div at bounding box center [28, 165] width 8 height 8
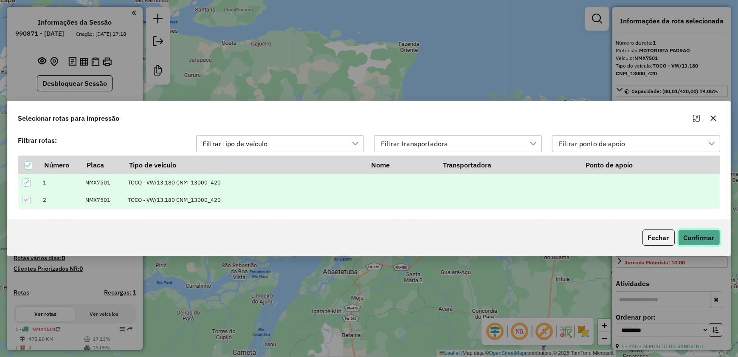
click at [699, 242] on button "Confirmar" at bounding box center [699, 237] width 42 height 16
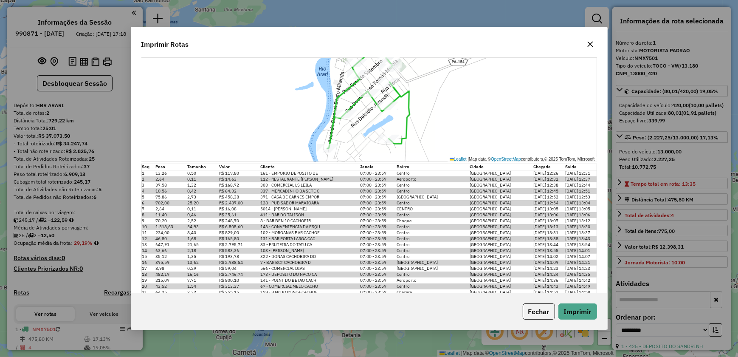
scroll to position [374, 0]
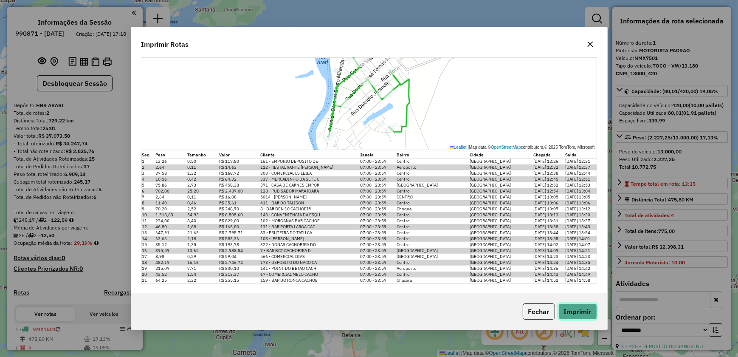
click at [568, 311] on button "Imprimir" at bounding box center [577, 311] width 39 height 16
click at [592, 41] on icon "button" at bounding box center [590, 44] width 7 height 7
